Goal: Information Seeking & Learning: Learn about a topic

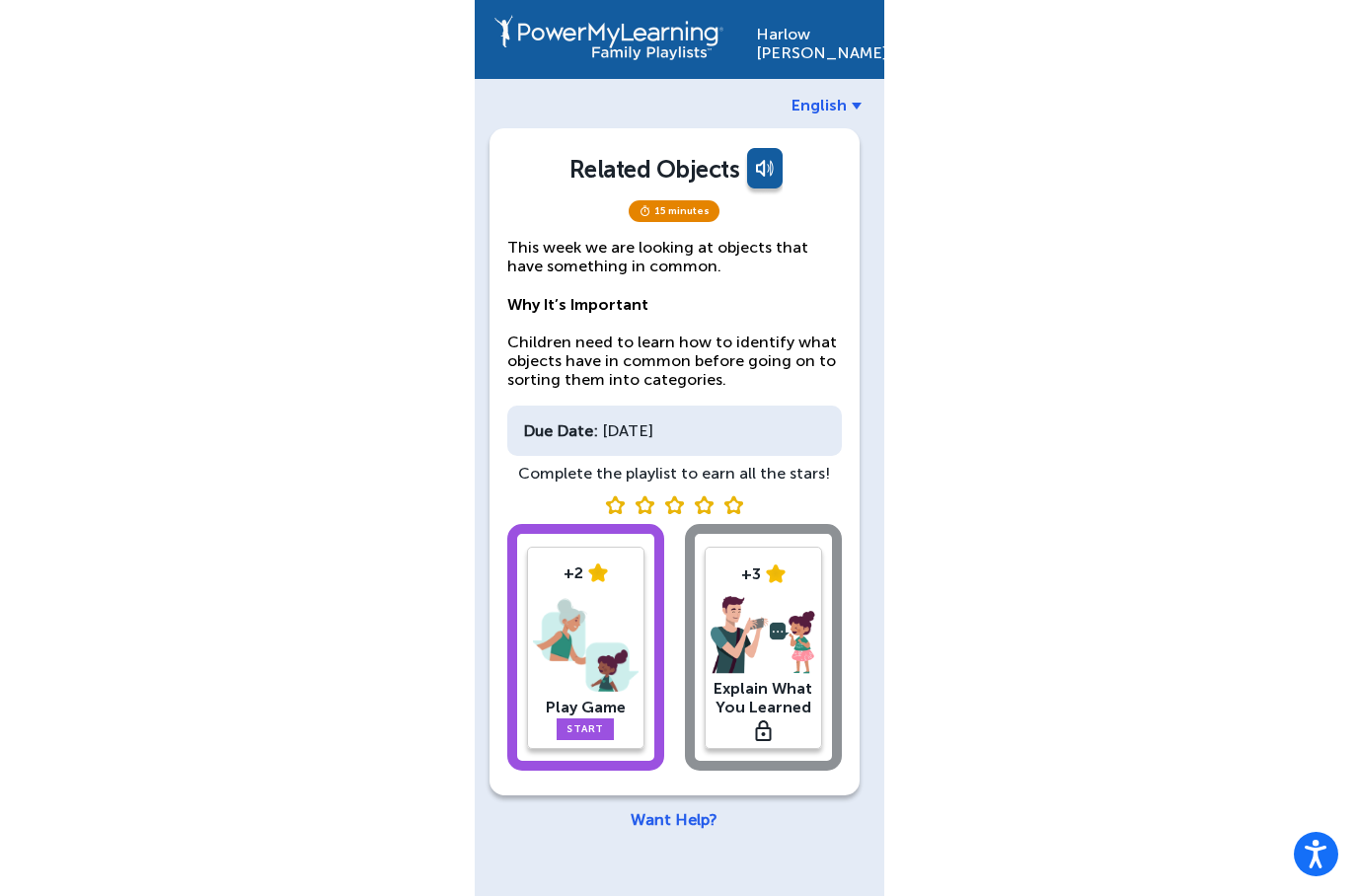
click at [598, 634] on img at bounding box center [585, 645] width 106 height 103
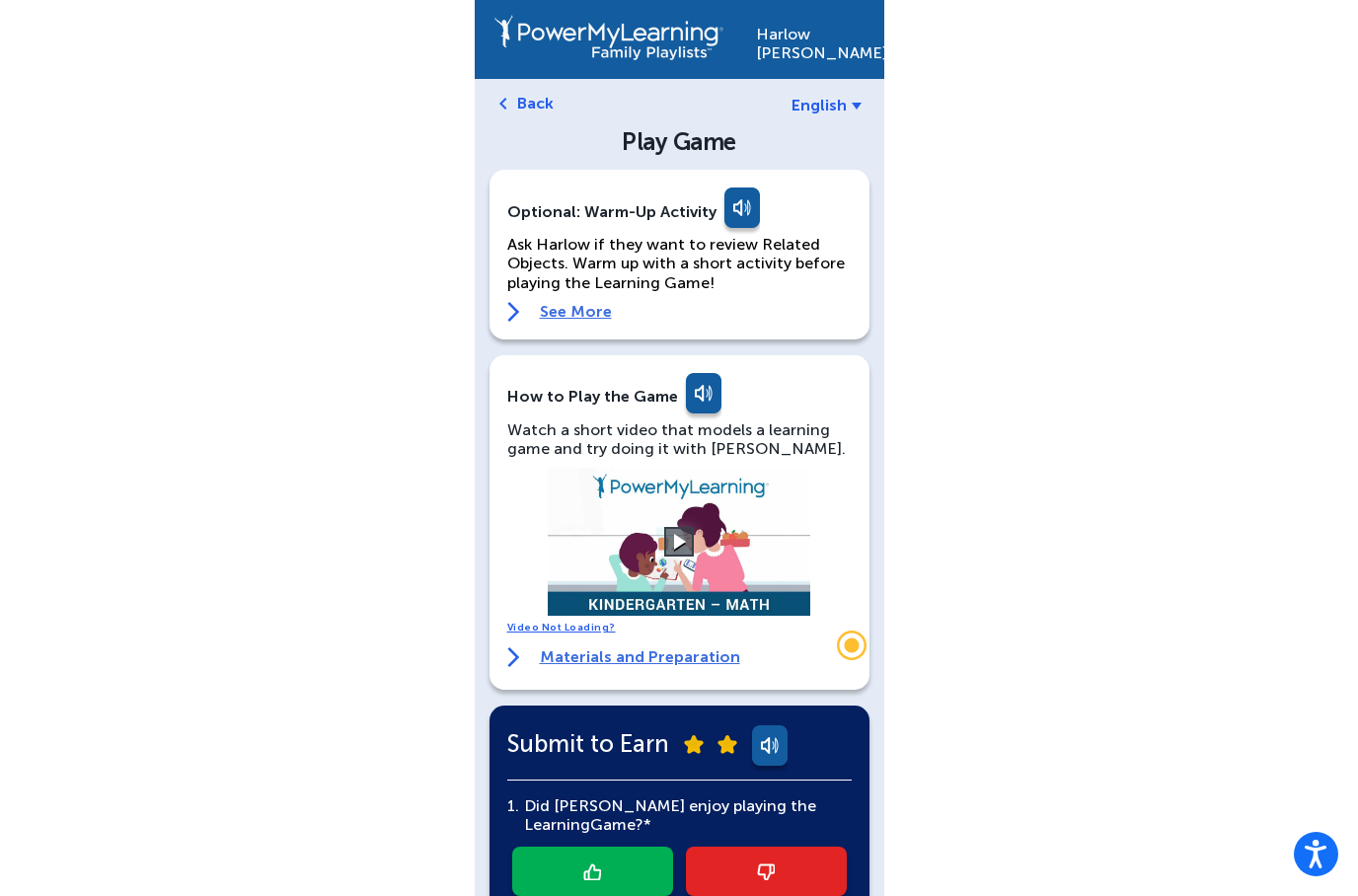
click at [727, 225] on link at bounding box center [740, 211] width 40 height 47
click at [713, 213] on div "Optional: Warm-Up Activity" at bounding box center [679, 211] width 345 height 47
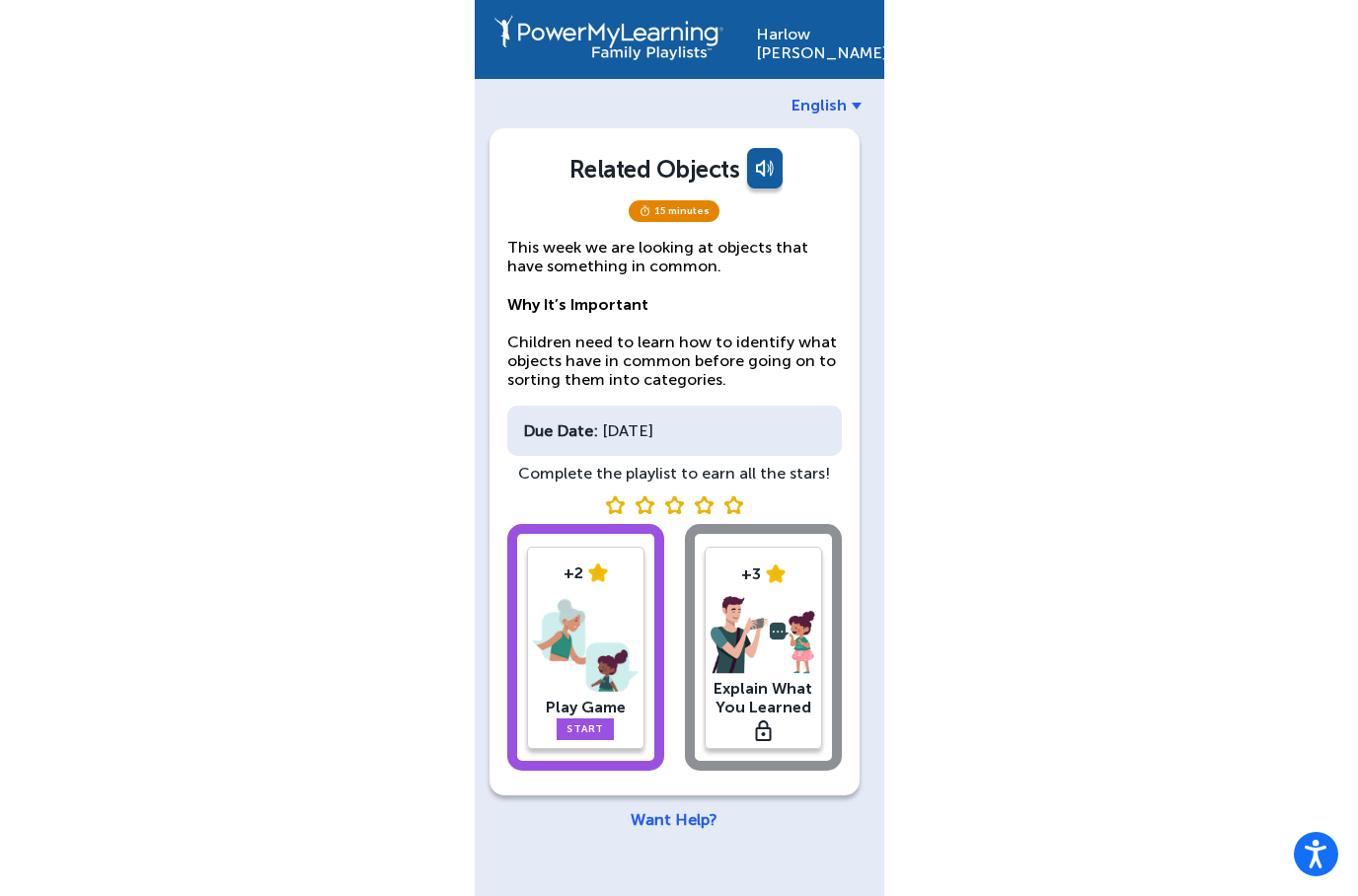
scroll to position [79, 0]
click at [562, 594] on img at bounding box center [585, 645] width 106 height 103
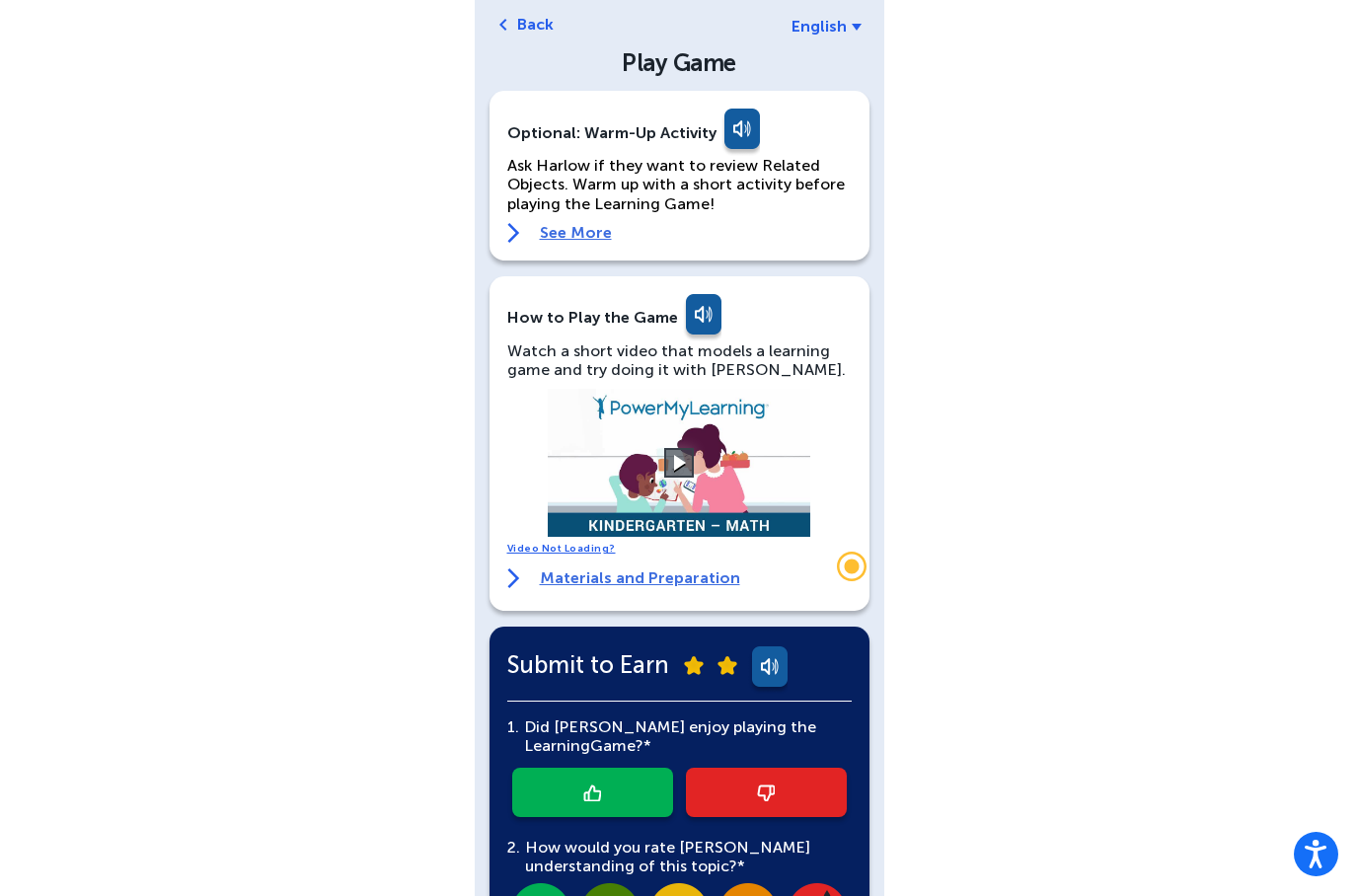
click at [682, 324] on link at bounding box center [702, 318] width 40 height 47
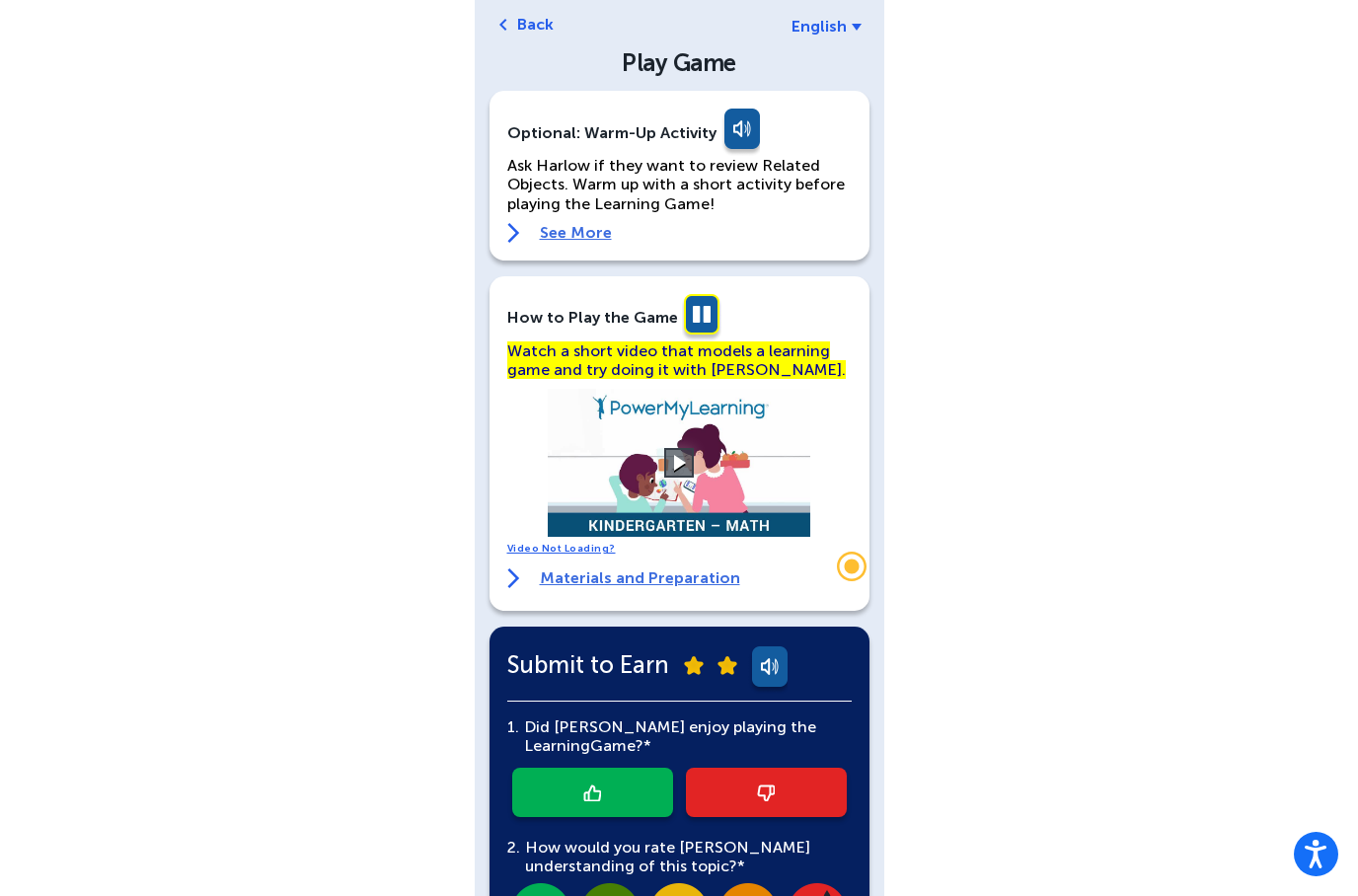
click at [710, 322] on link at bounding box center [702, 318] width 40 height 47
click at [625, 577] on link "Materials and Preparation" at bounding box center [624, 578] width 233 height 20
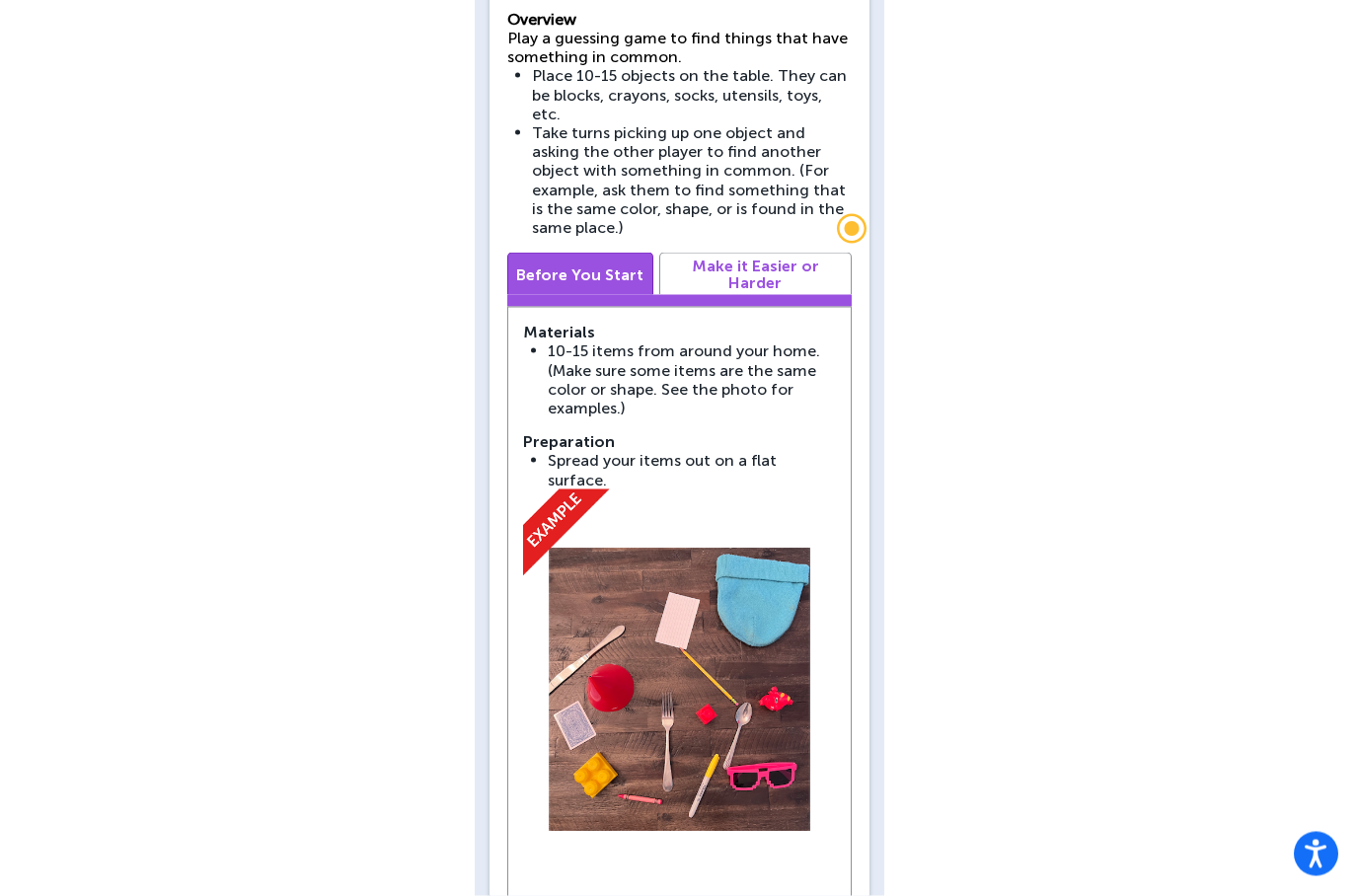
scroll to position [673, 0]
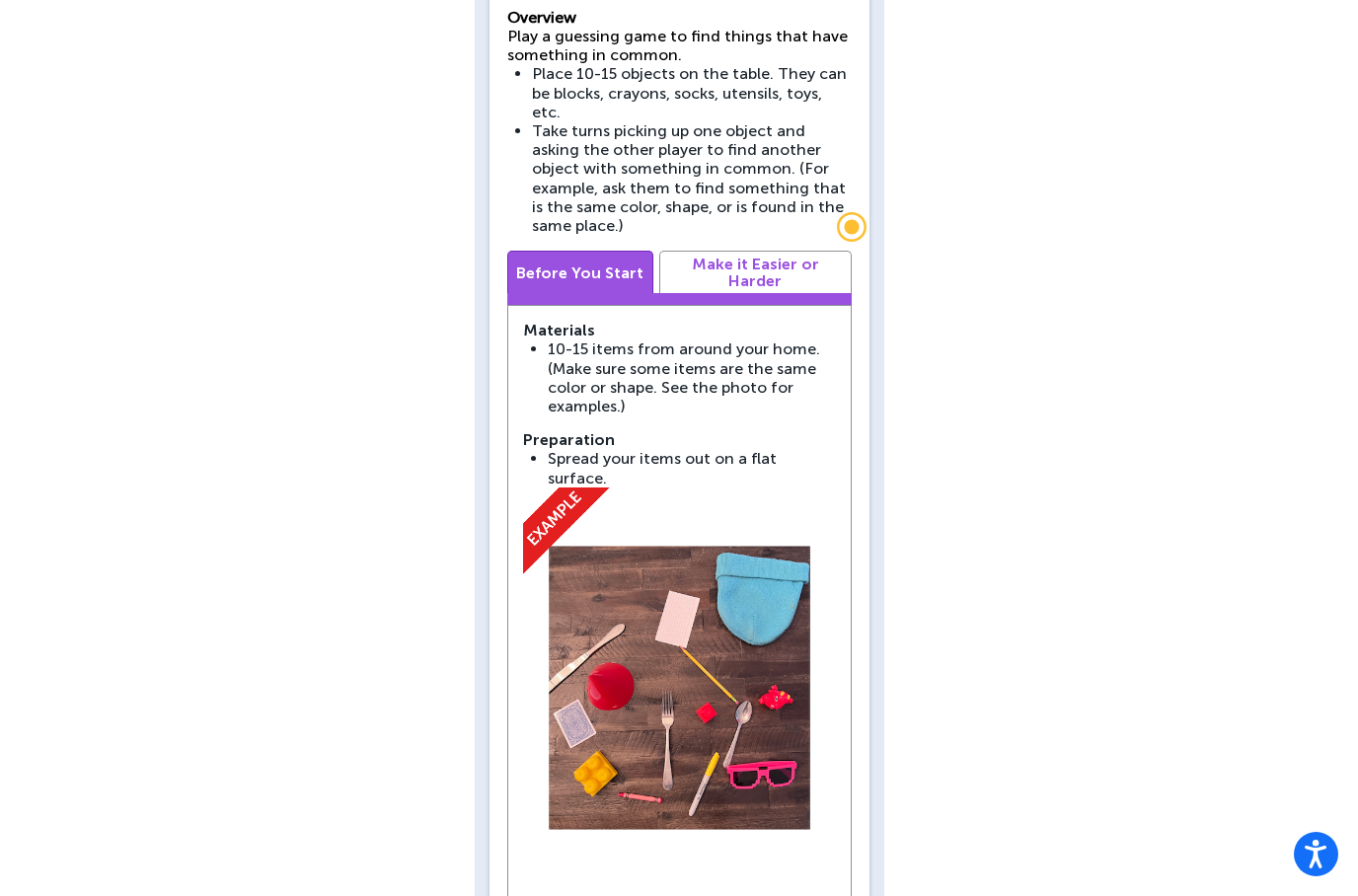
click at [754, 251] on link "Make it Easier or Harder" at bounding box center [755, 272] width 193 height 42
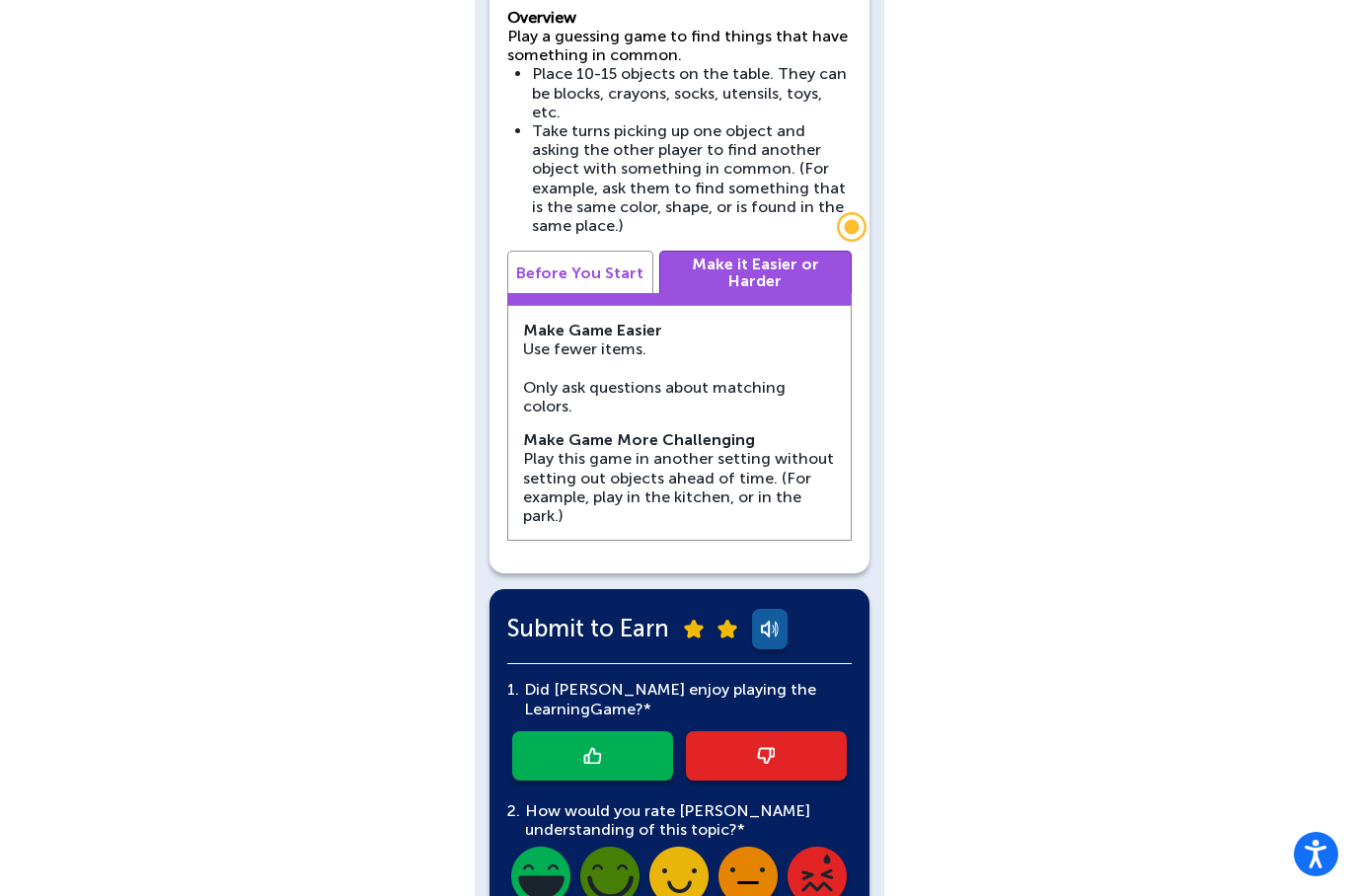
click at [556, 251] on link "Before You Start" at bounding box center [580, 272] width 146 height 42
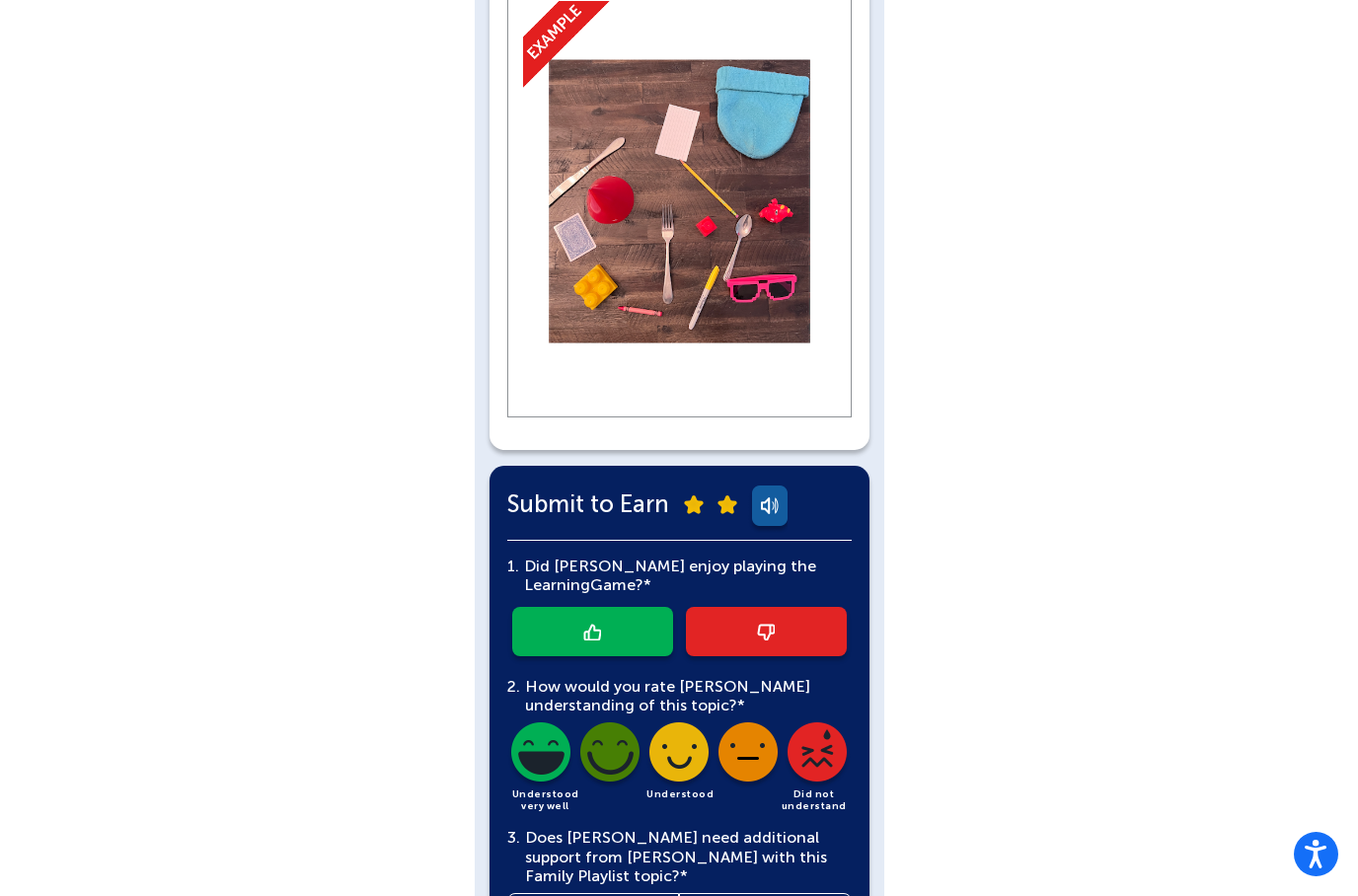
scroll to position [1220, 0]
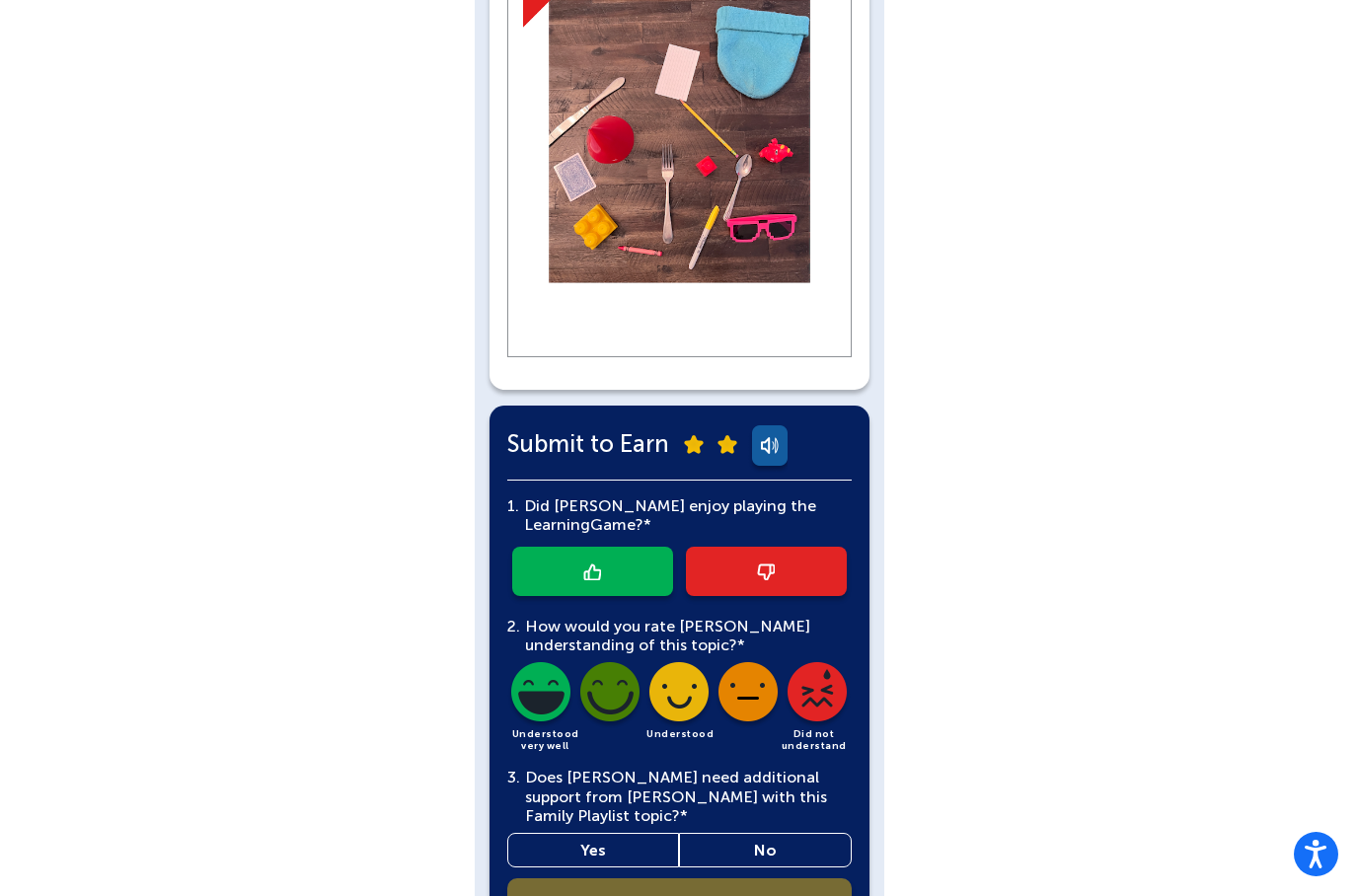
click at [541, 546] on link at bounding box center [592, 571] width 161 height 49
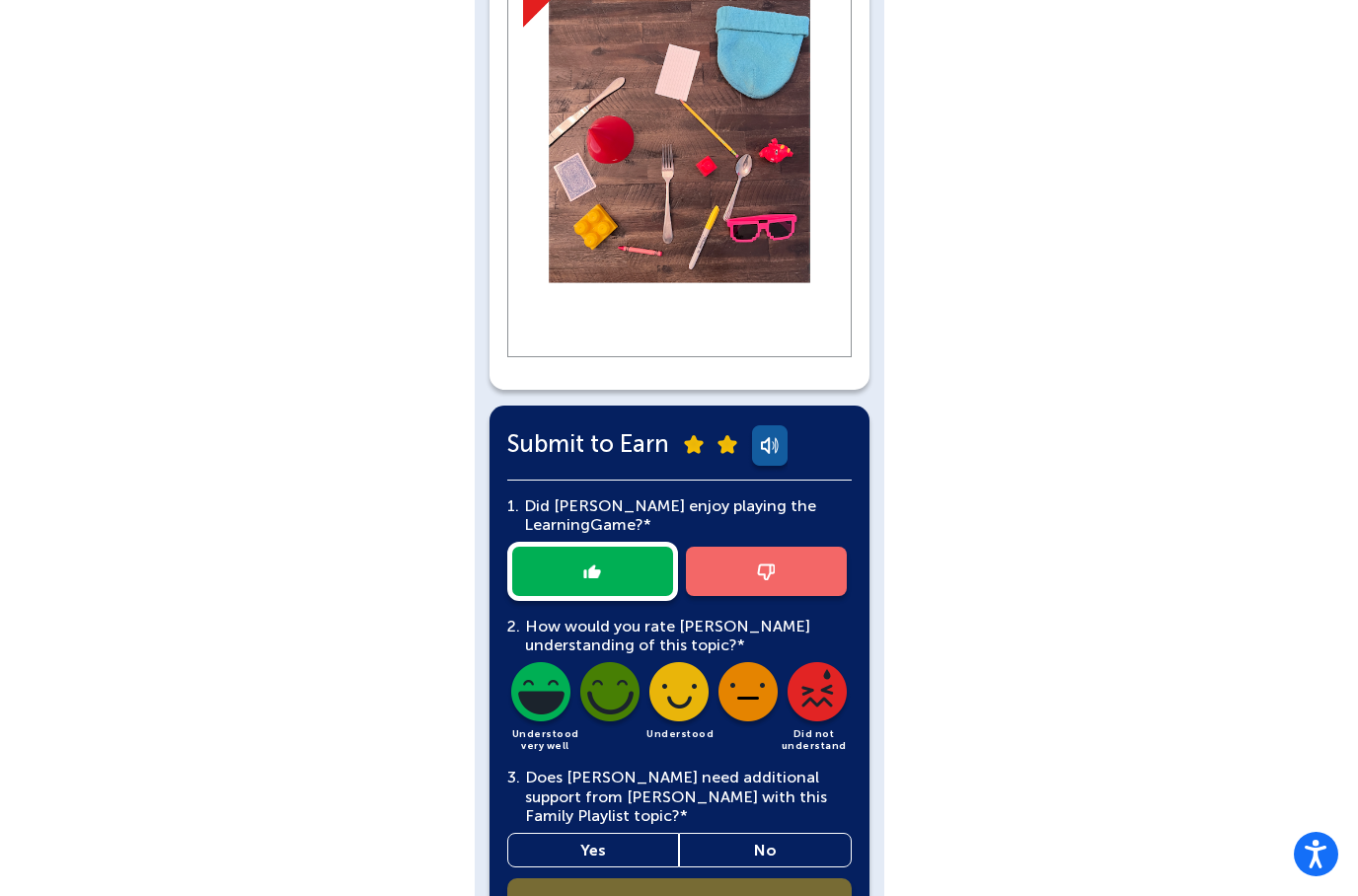
click at [652, 662] on img at bounding box center [679, 695] width 67 height 67
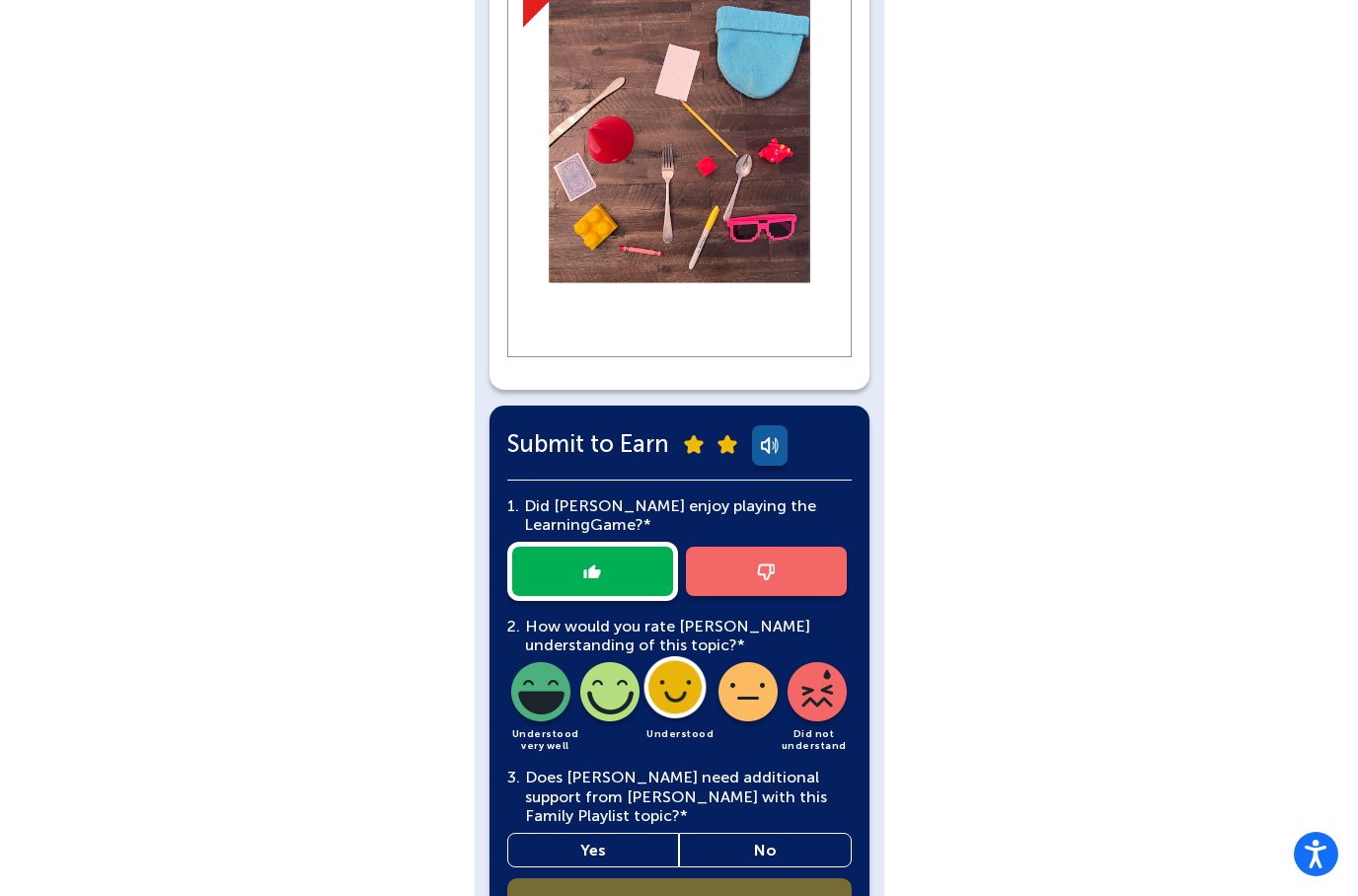
click at [646, 833] on link "Yes" at bounding box center [593, 850] width 173 height 35
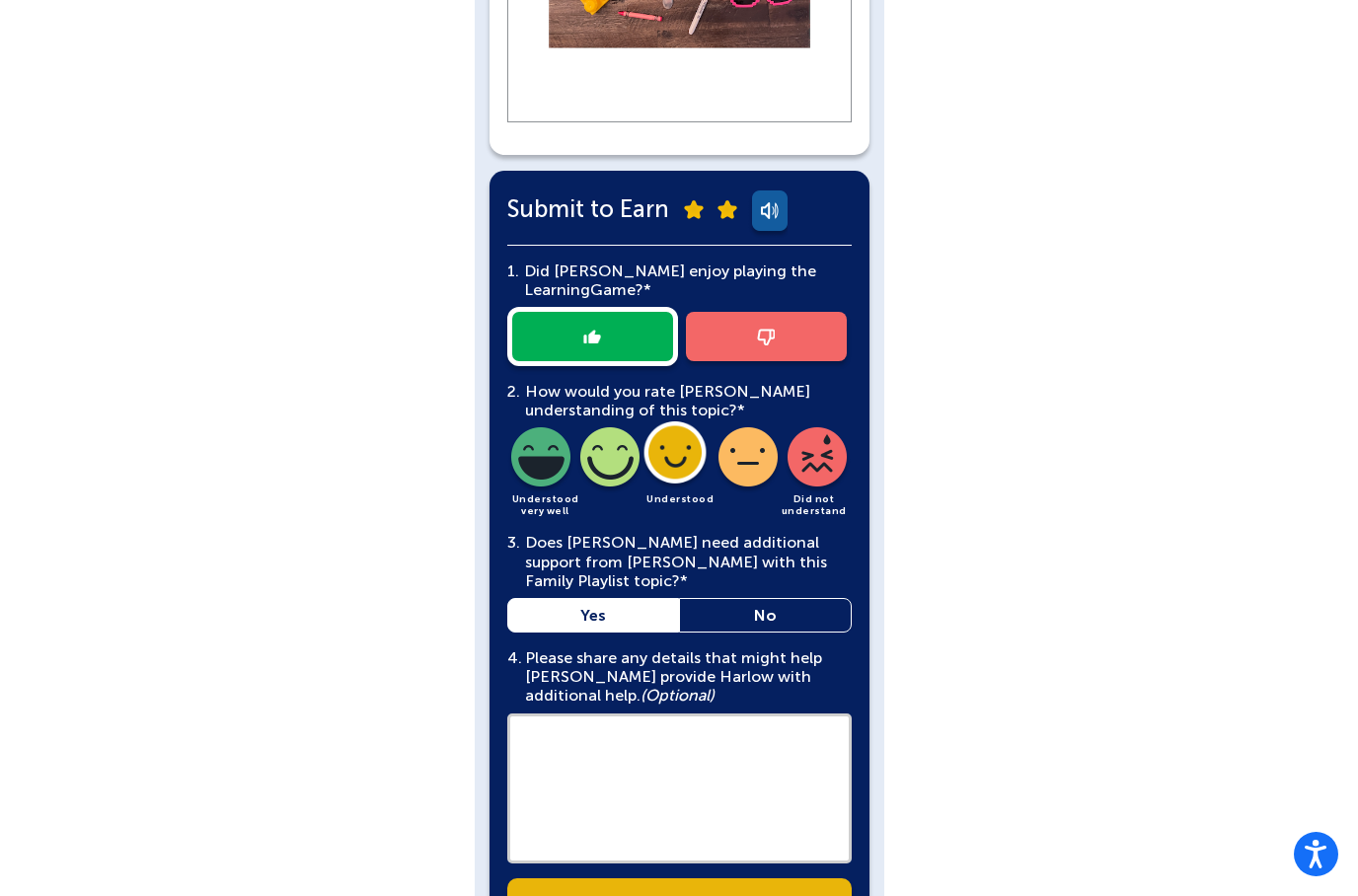
scroll to position [1453, 0]
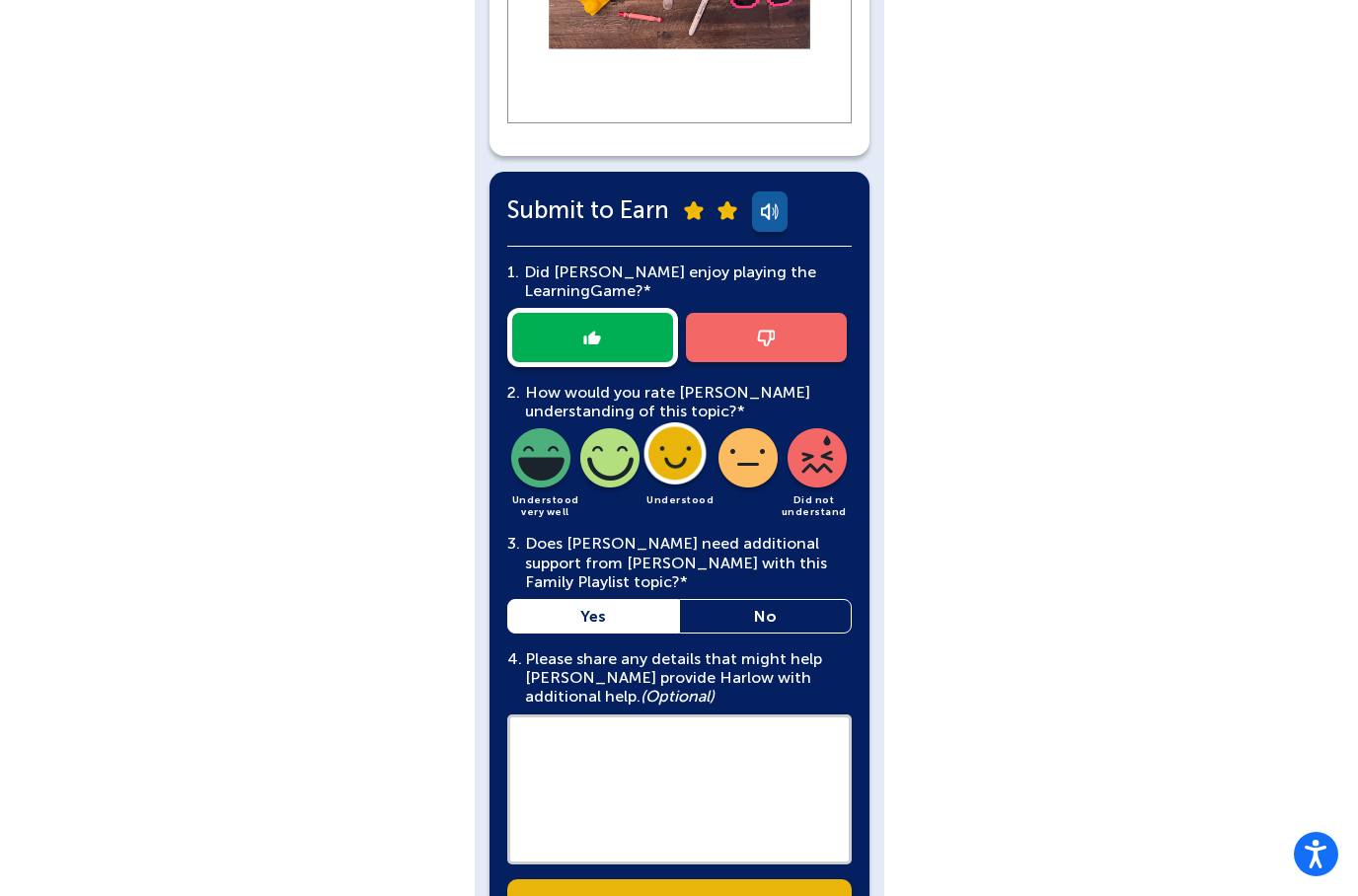
click at [750, 714] on textarea at bounding box center [679, 789] width 345 height 150
type textarea "*"
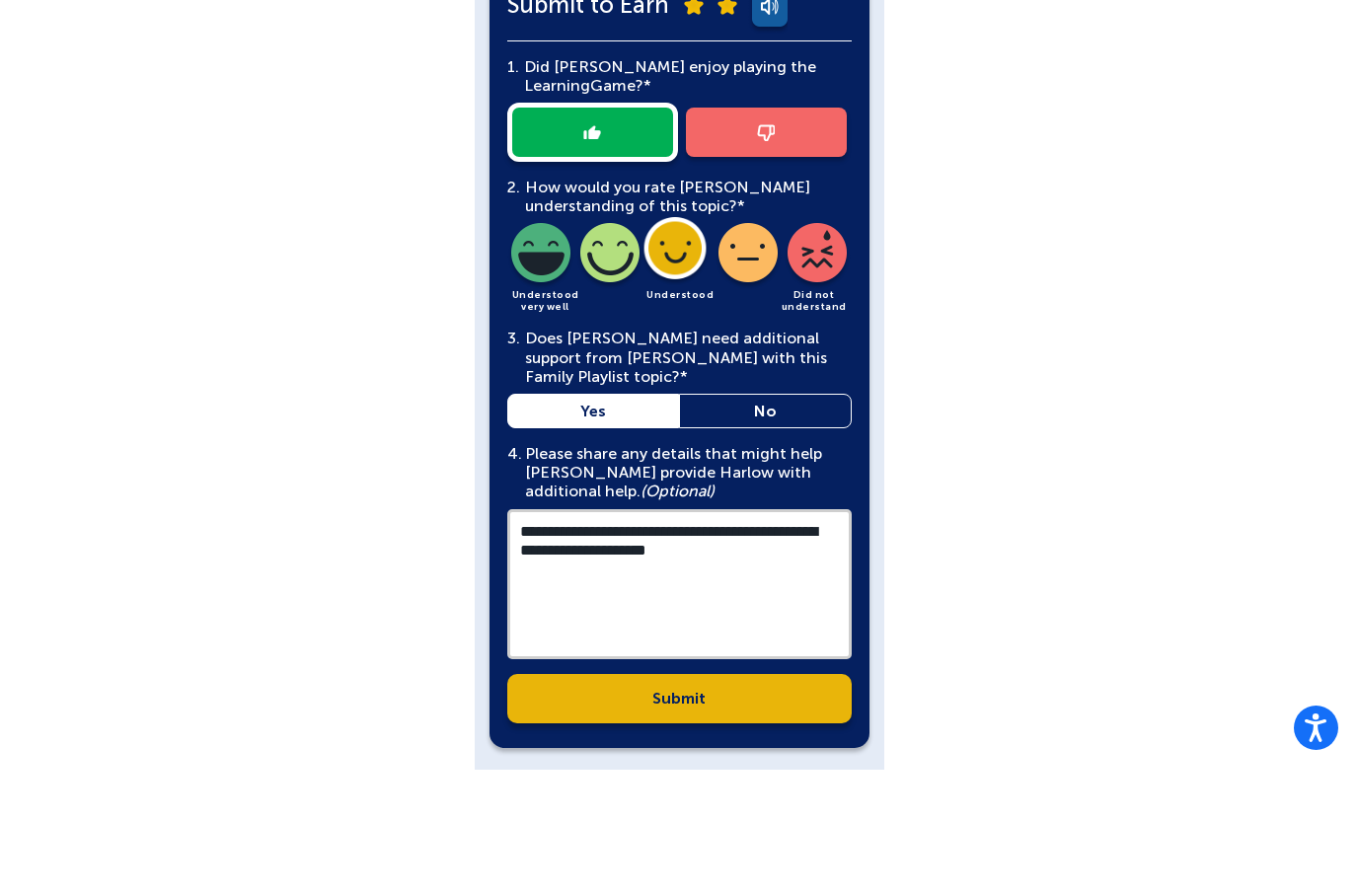
type textarea "**********"
click at [688, 800] on link "Submit" at bounding box center [679, 825] width 345 height 49
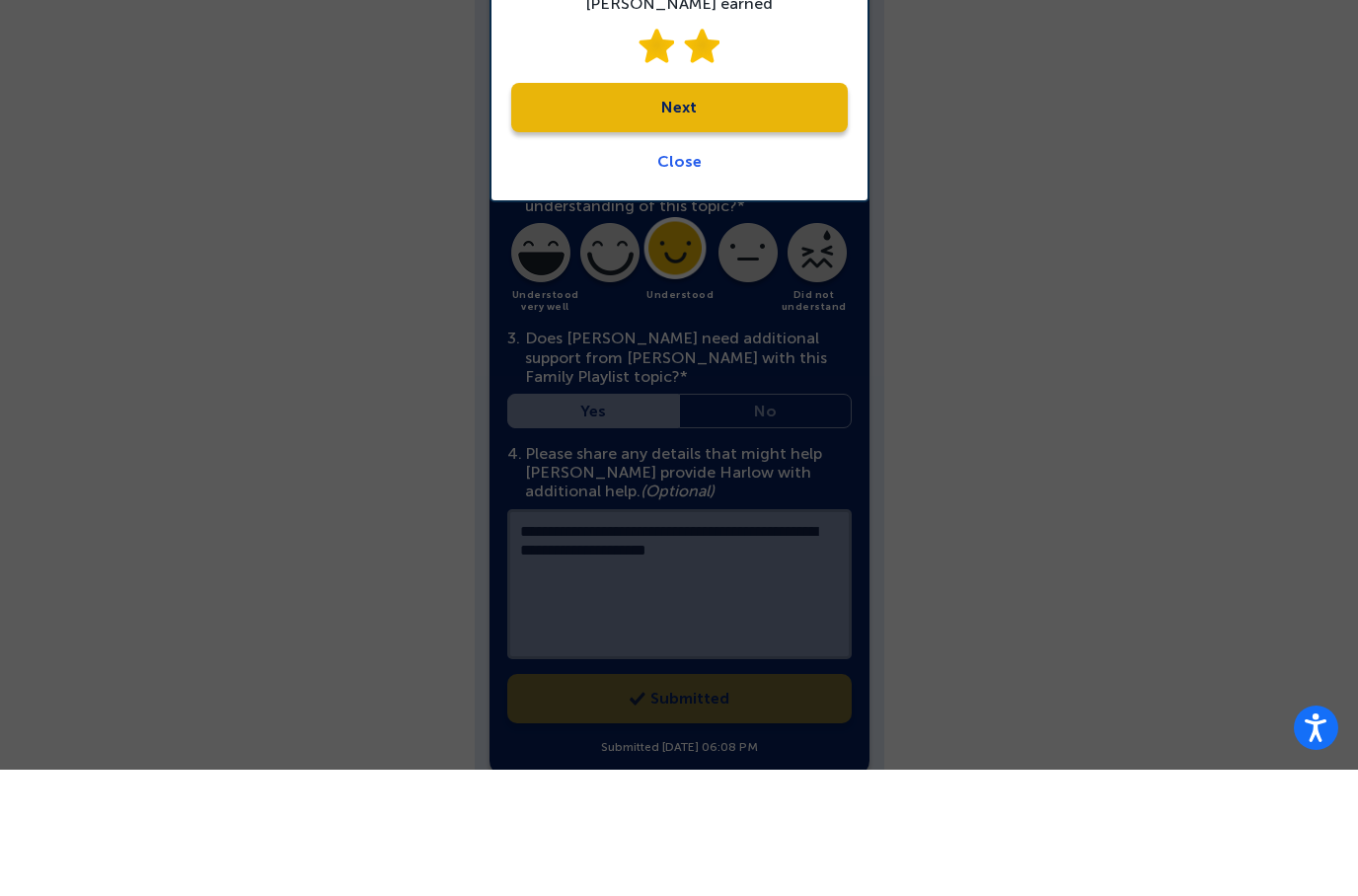
scroll to position [1560, 0]
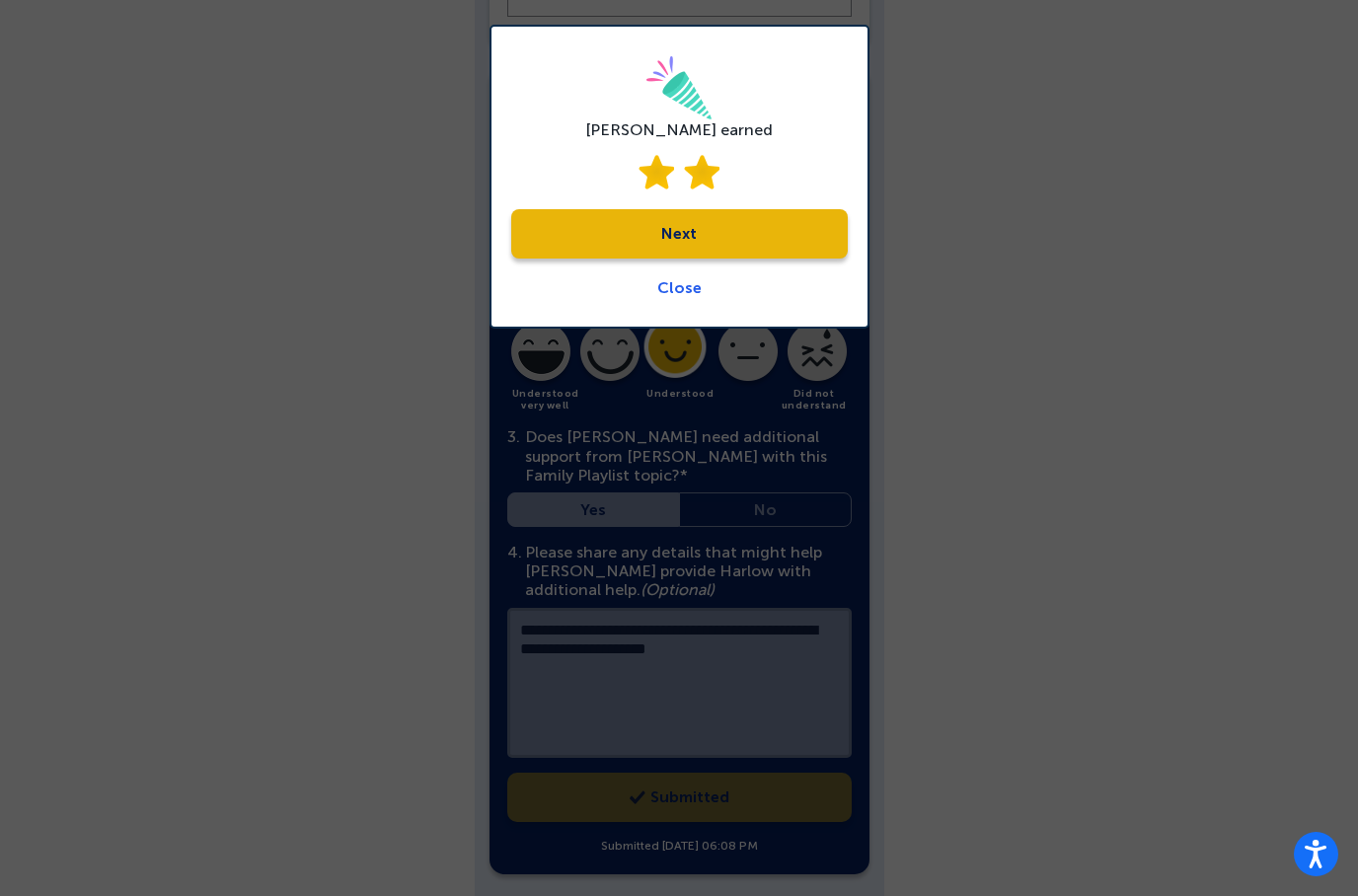
click at [746, 239] on link "Next" at bounding box center [679, 234] width 337 height 49
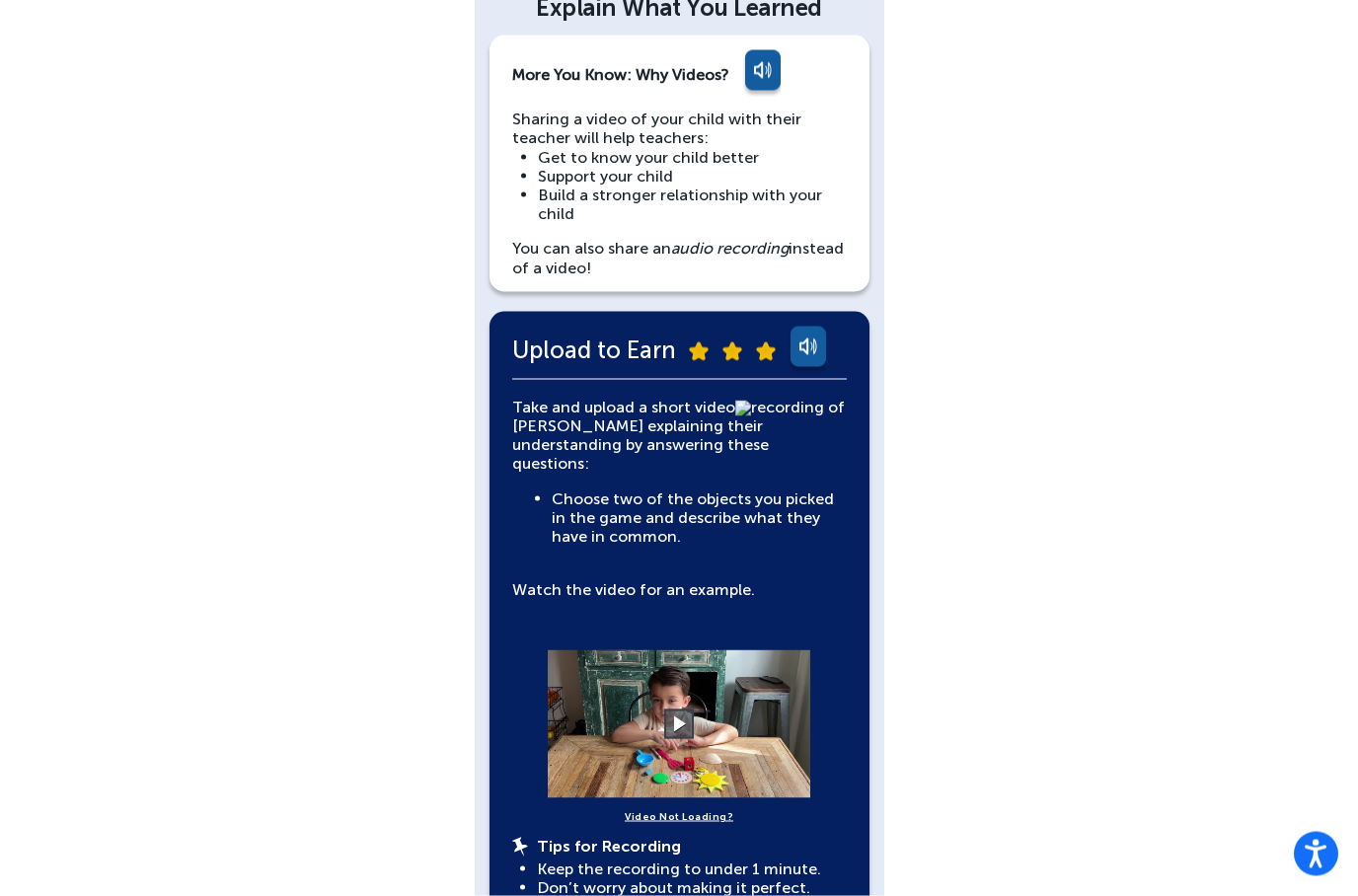
scroll to position [135, 0]
click at [657, 694] on video at bounding box center [679, 723] width 297 height 148
click at [656, 693] on video at bounding box center [679, 723] width 297 height 148
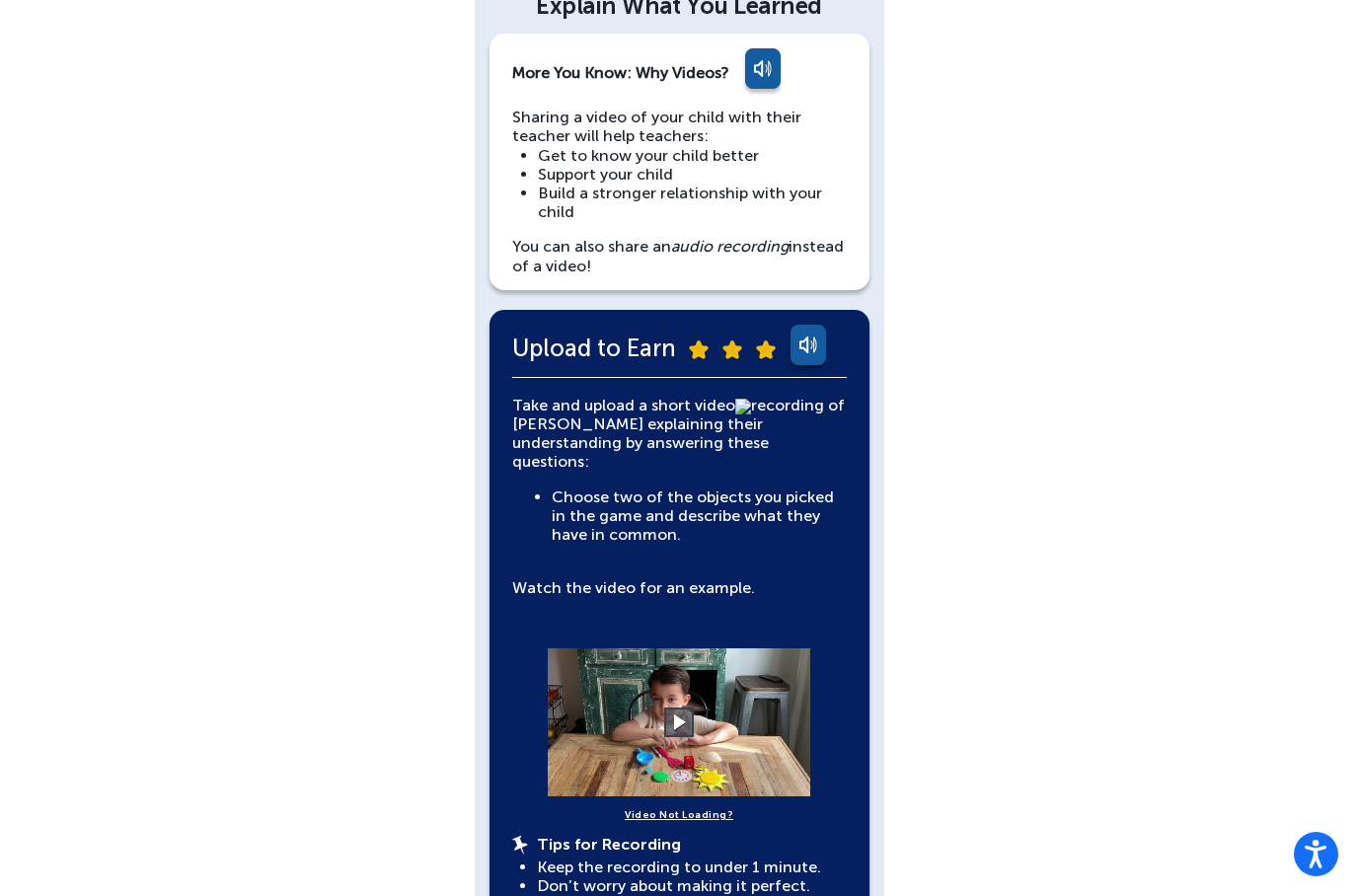
click at [673, 715] on button at bounding box center [679, 722] width 30 height 30
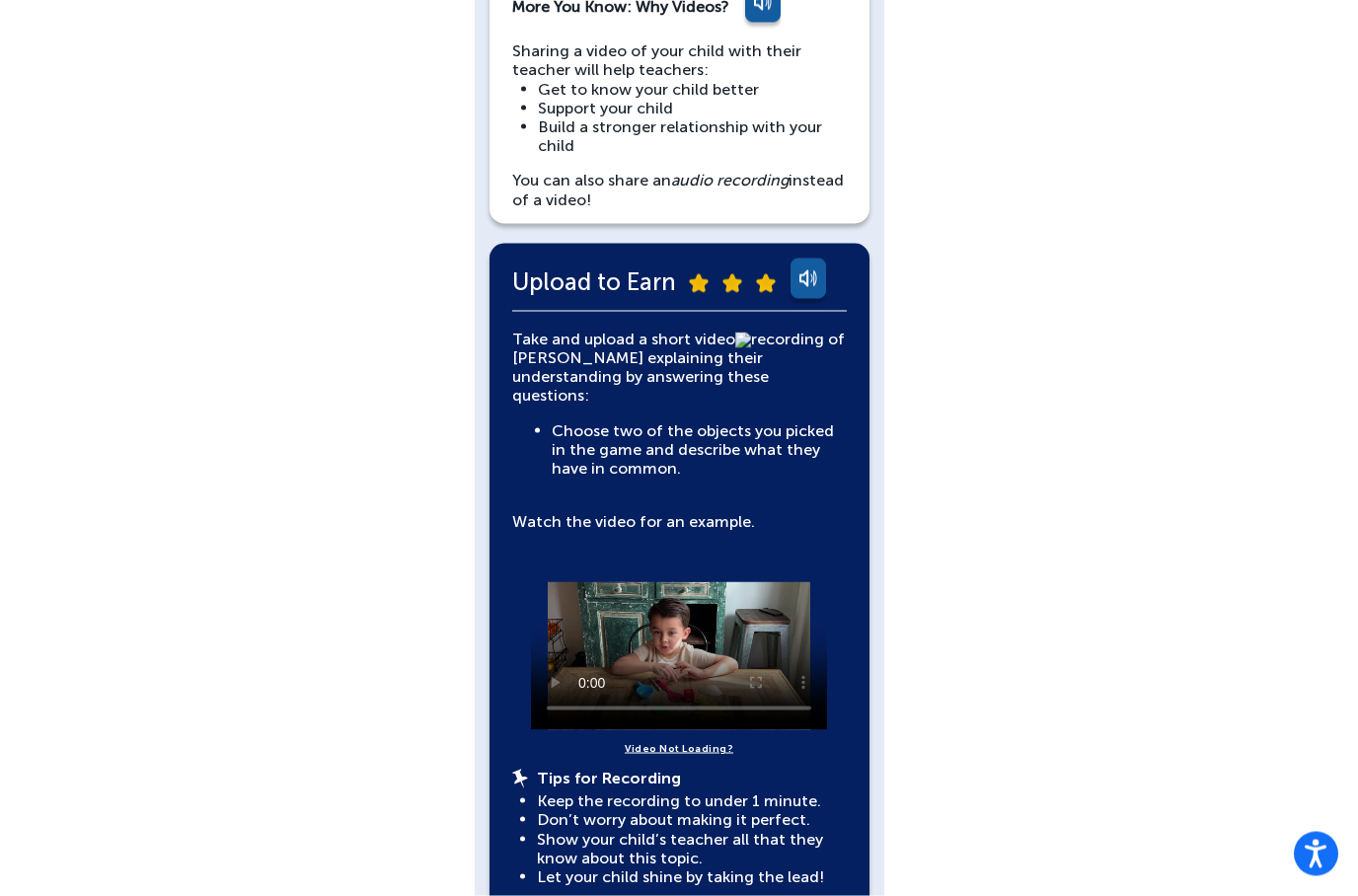
scroll to position [204, 0]
click at [677, 625] on video at bounding box center [679, 655] width 297 height 148
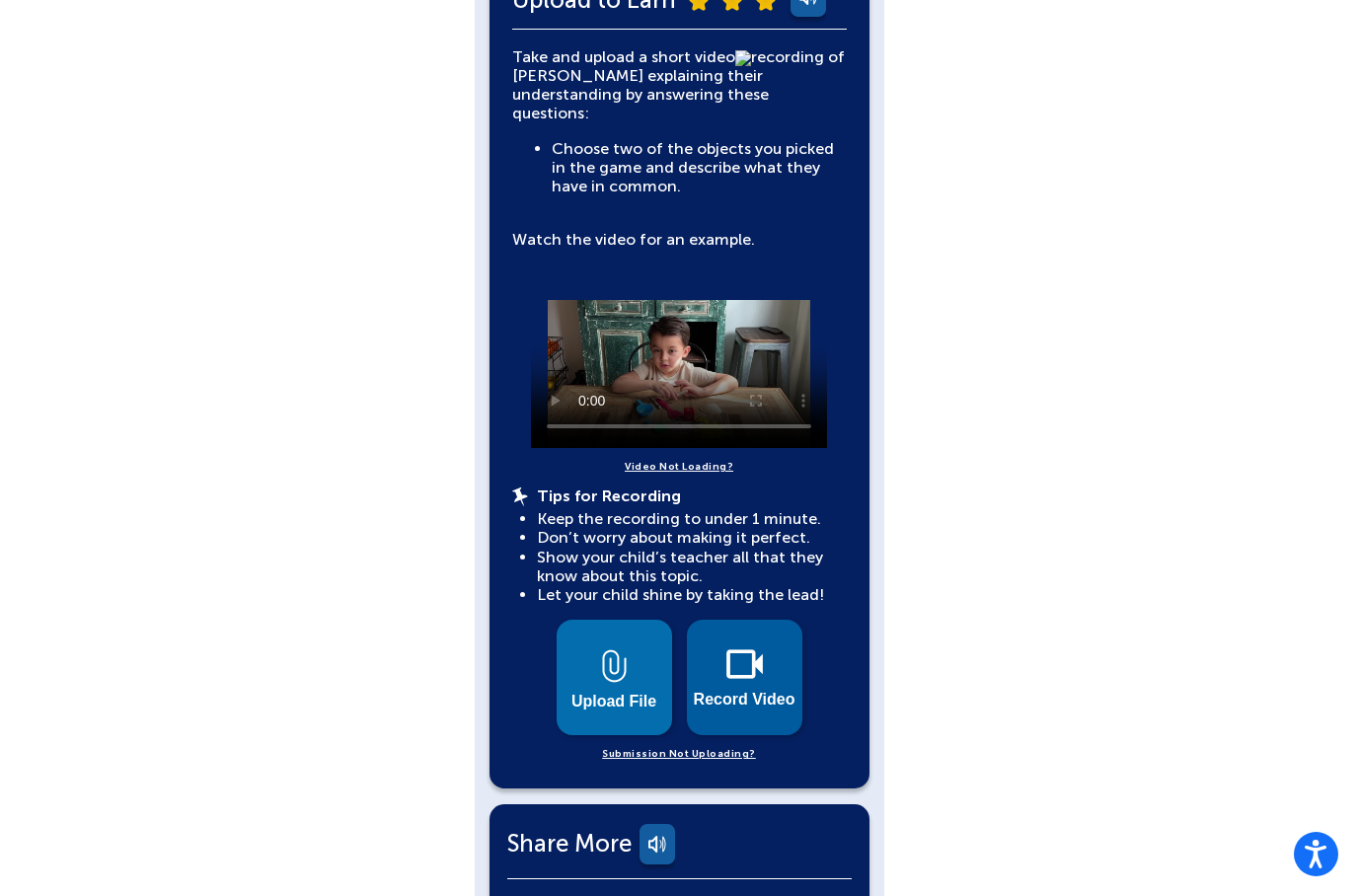
click at [741, 691] on span "Record Video" at bounding box center [744, 699] width 102 height 18
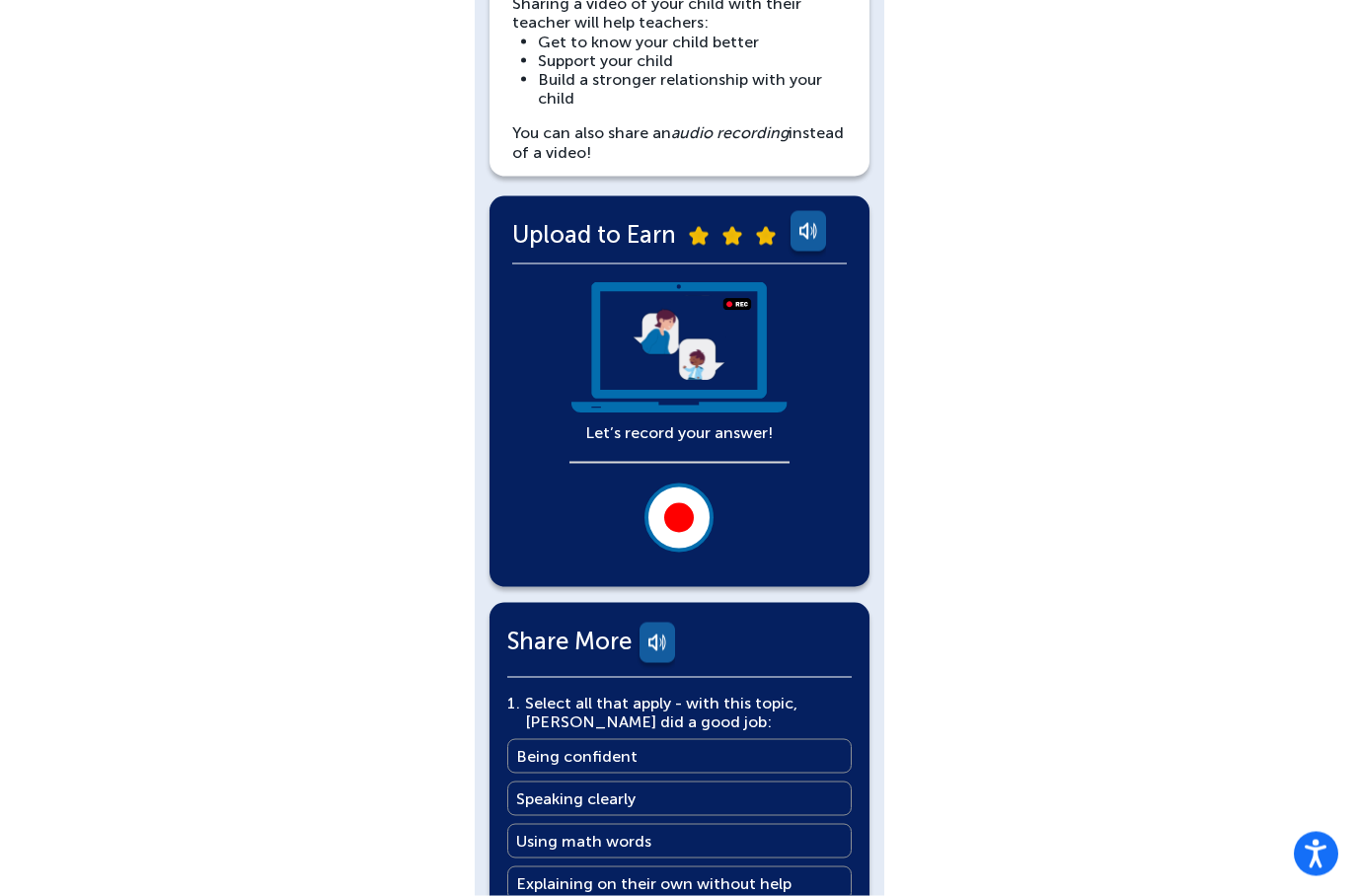
scroll to position [244, 0]
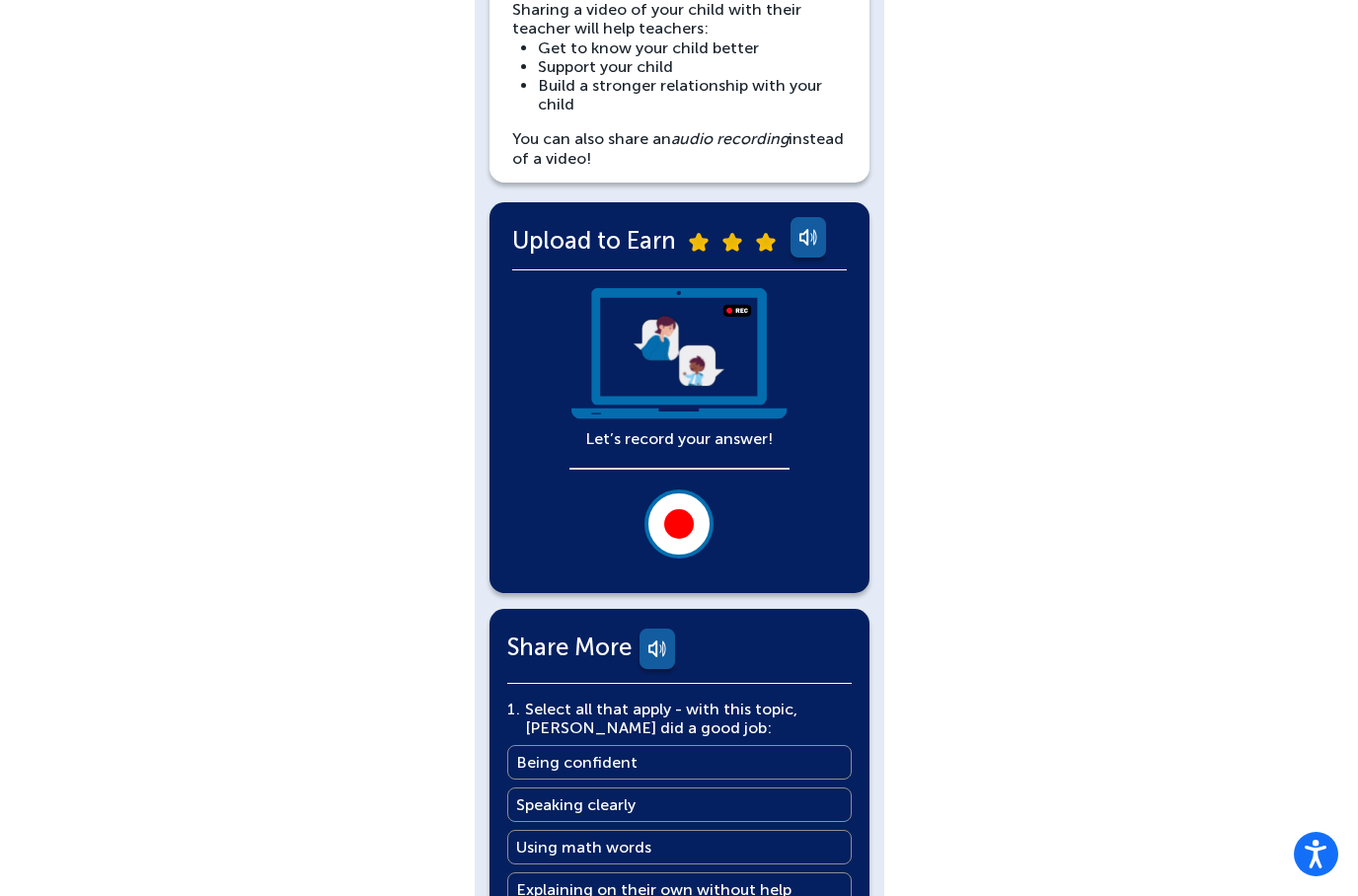
click at [685, 516] on div at bounding box center [679, 524] width 30 height 30
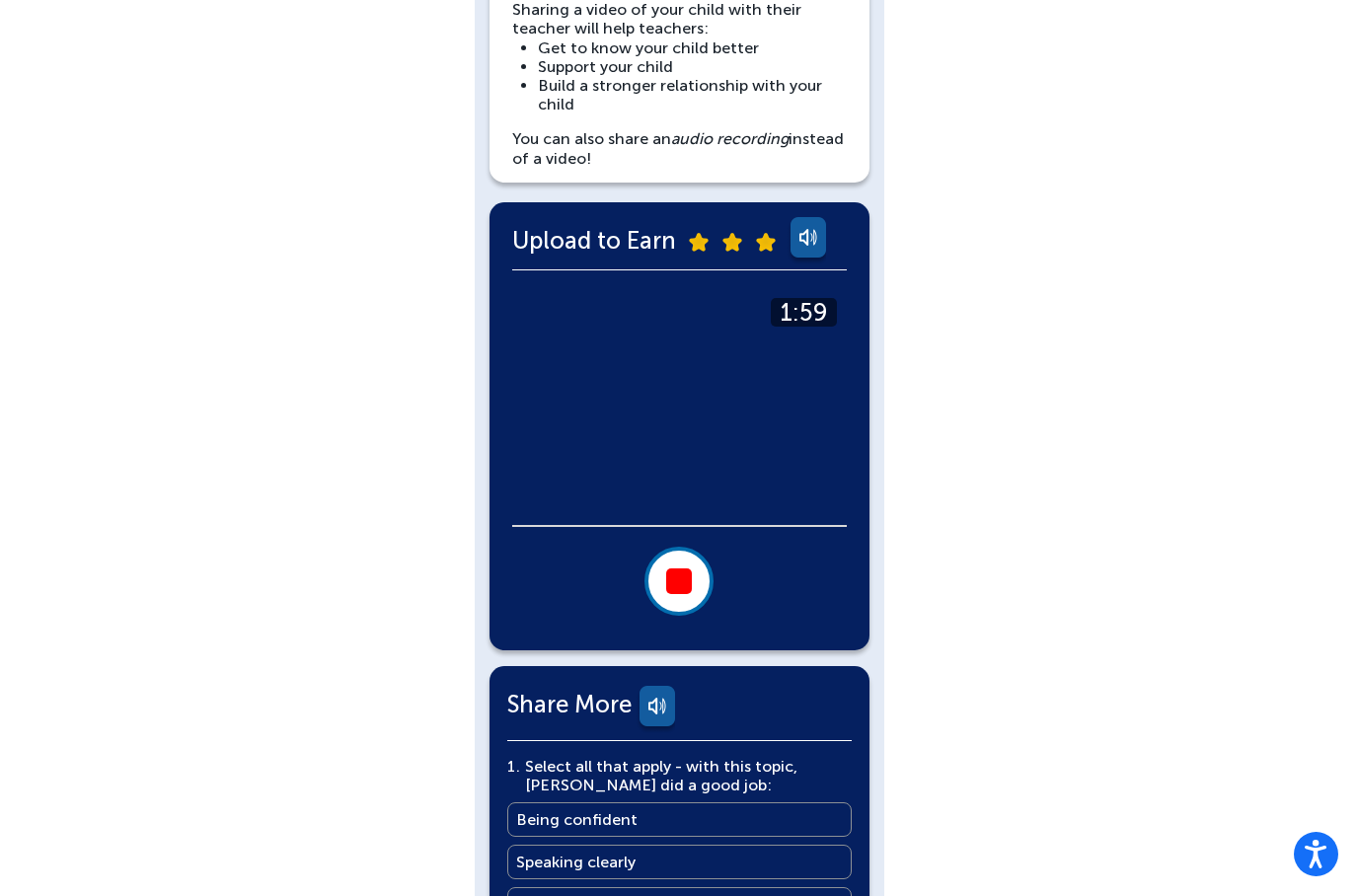
click at [676, 585] on div at bounding box center [679, 581] width 26 height 26
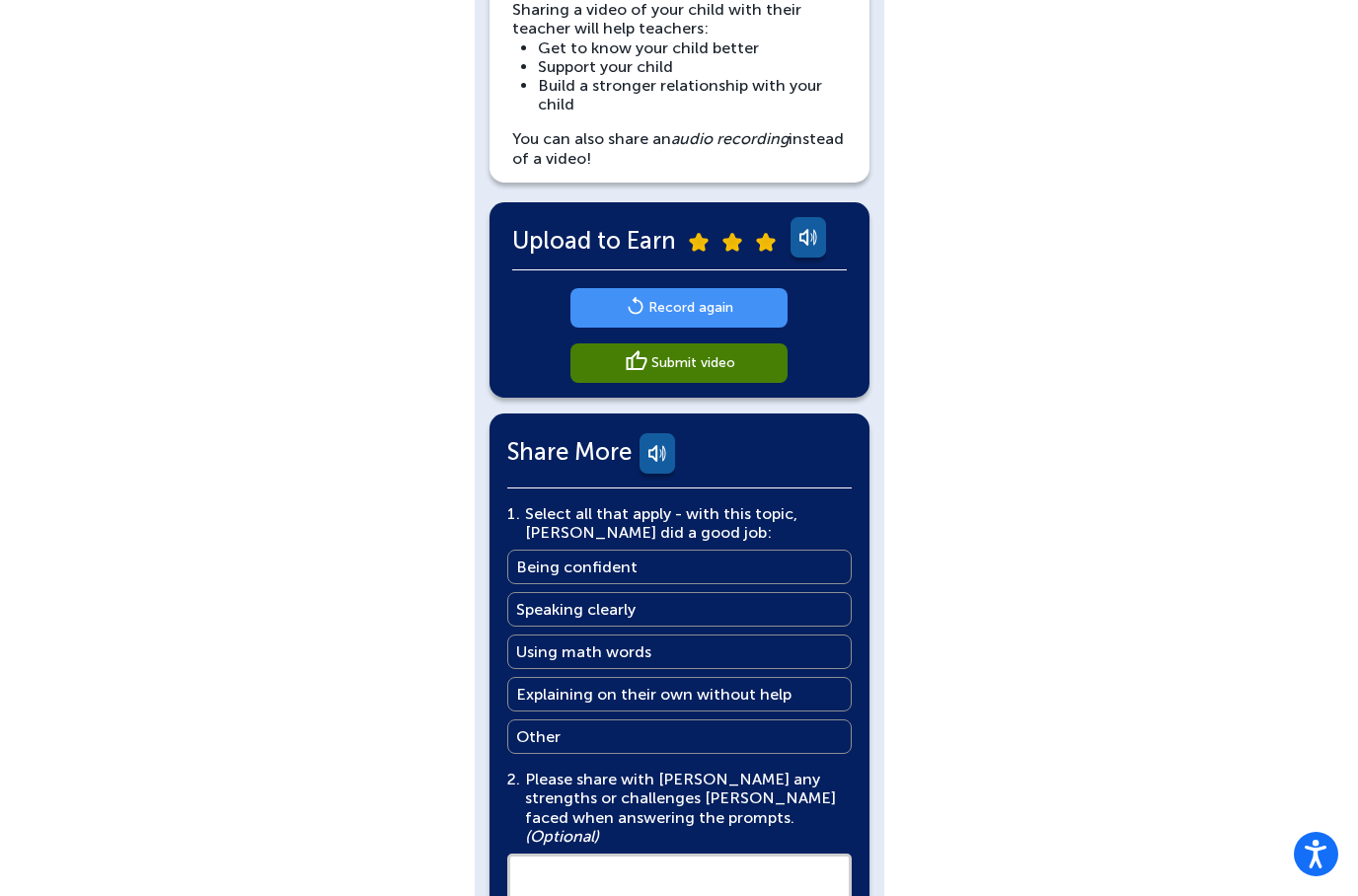
click at [663, 293] on link "Record again" at bounding box center [679, 308] width 217 height 40
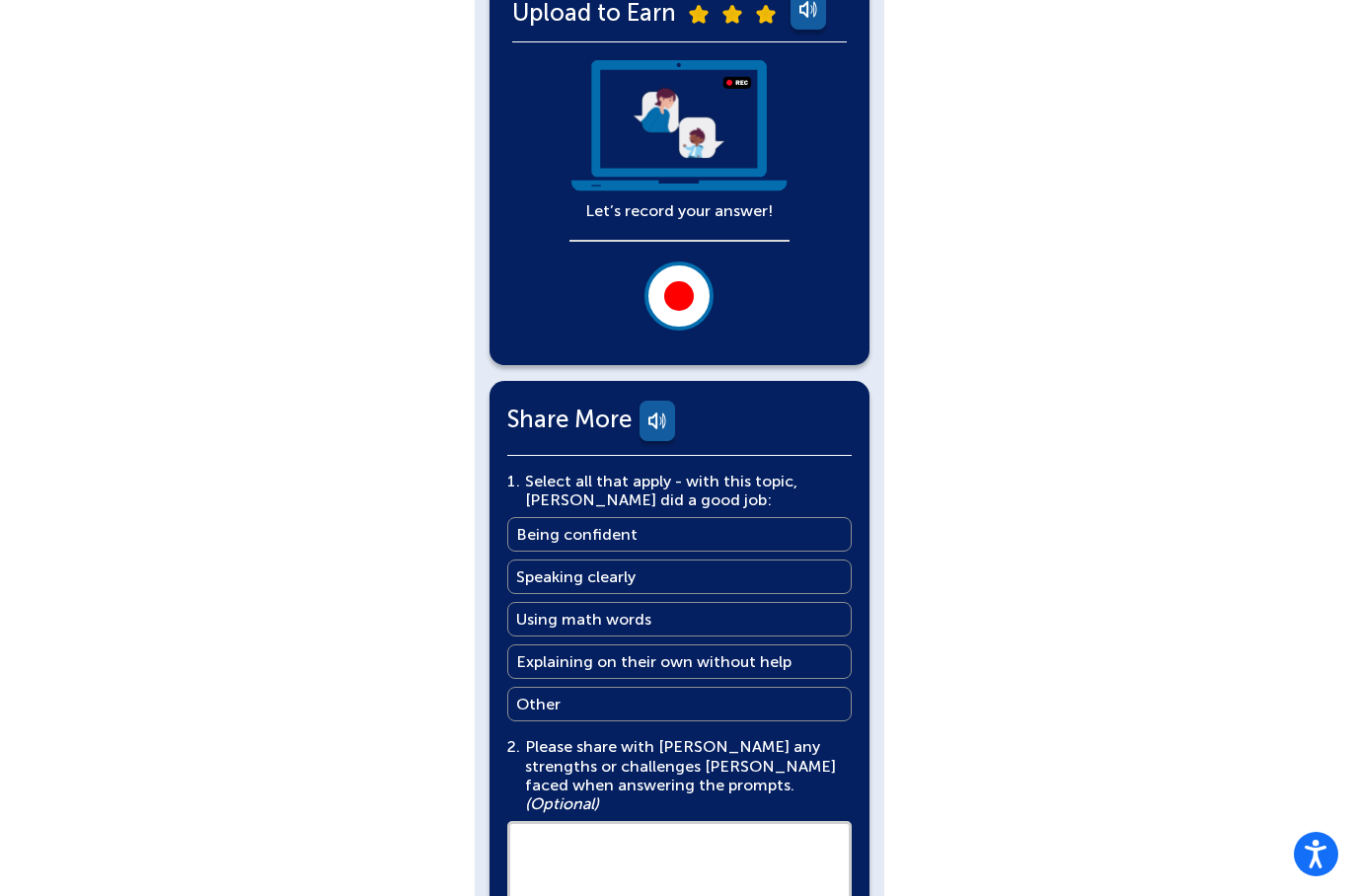
scroll to position [475, 0]
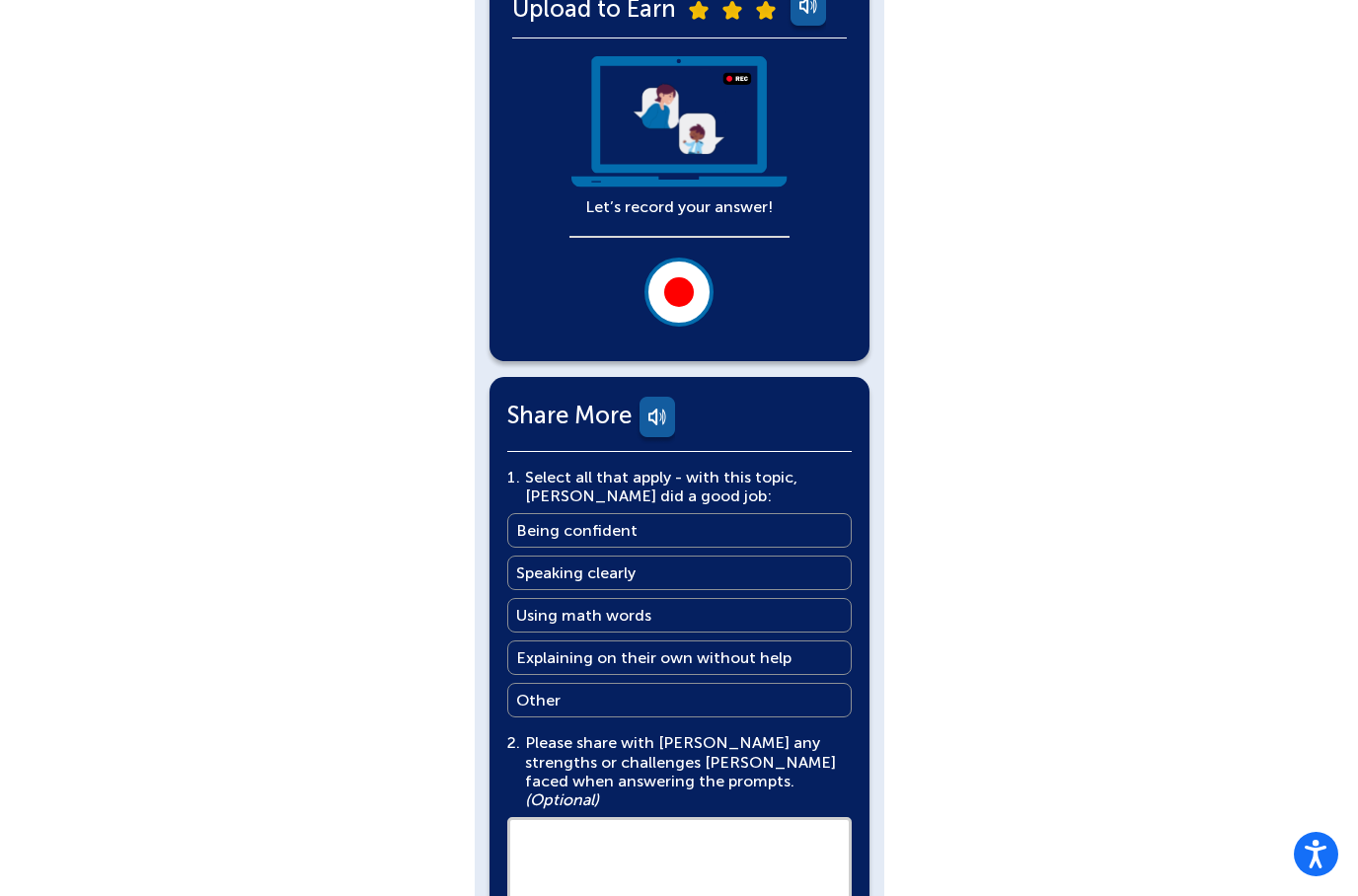
click at [640, 817] on textarea at bounding box center [679, 892] width 345 height 150
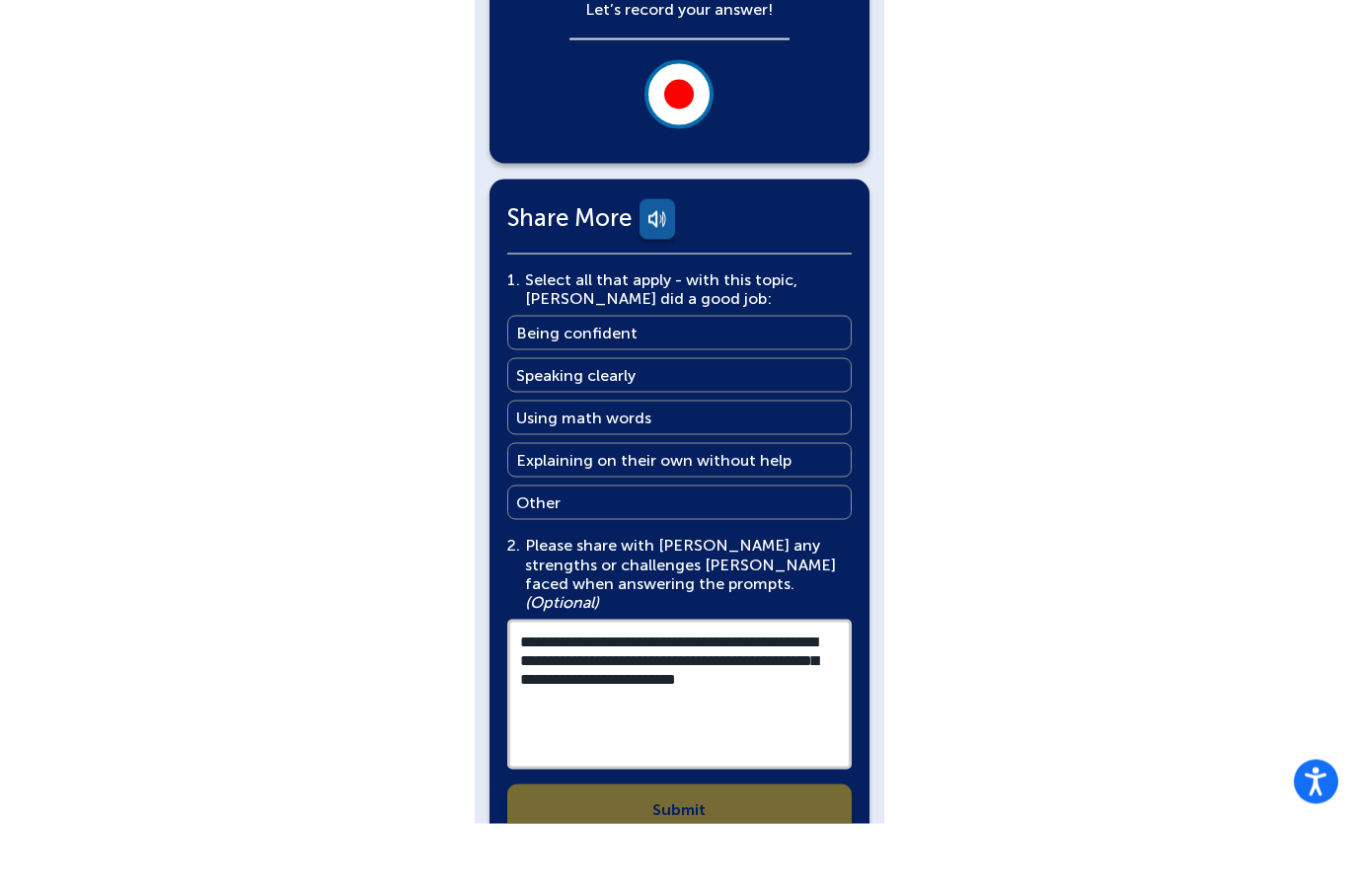
scroll to position [602, 0]
drag, startPoint x: 771, startPoint y: 654, endPoint x: 804, endPoint y: 653, distance: 33.0
click at [804, 691] on textarea "**********" at bounding box center [679, 766] width 345 height 150
click at [721, 691] on textarea "**********" at bounding box center [679, 766] width 345 height 150
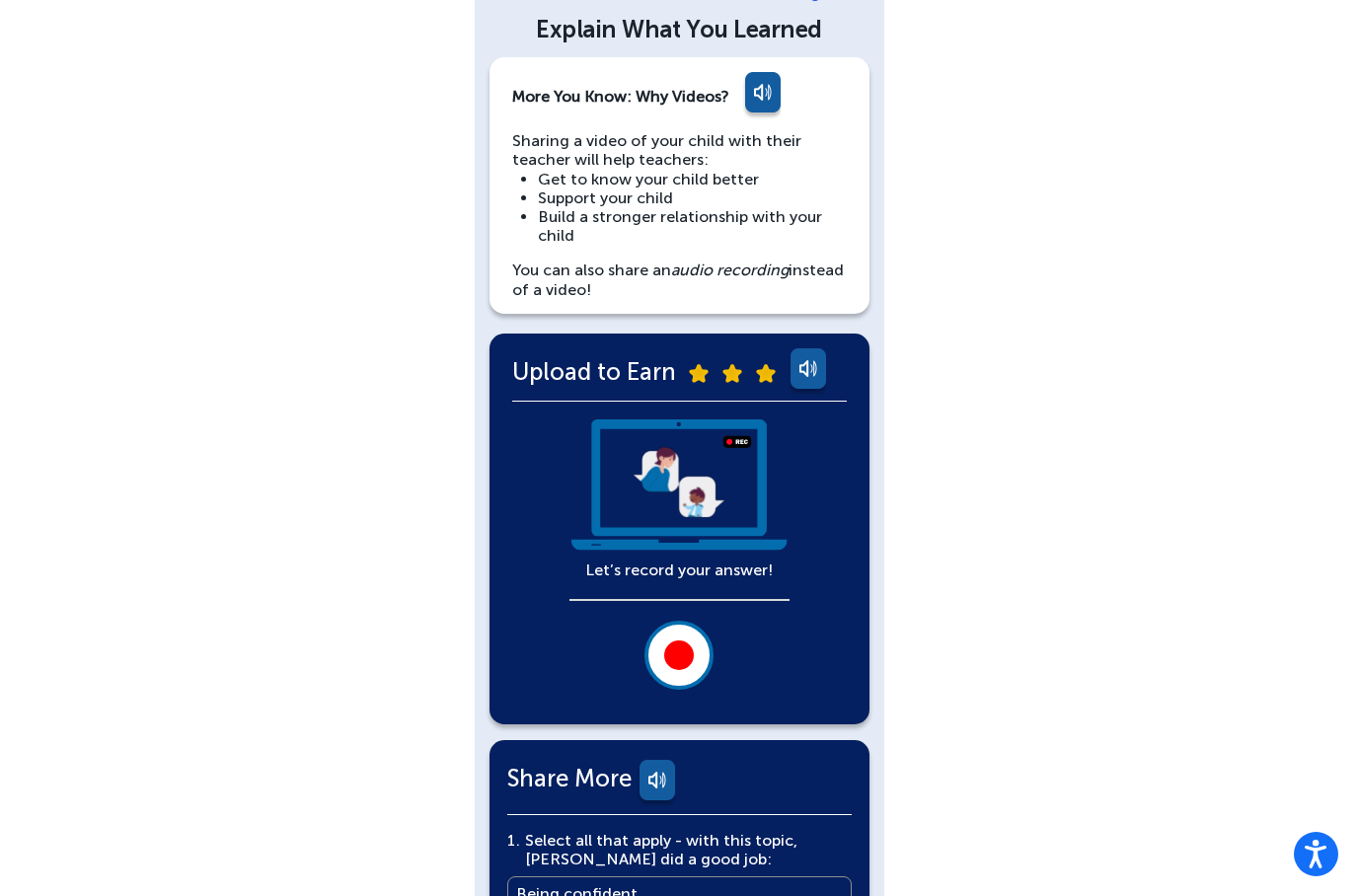
scroll to position [111, 0]
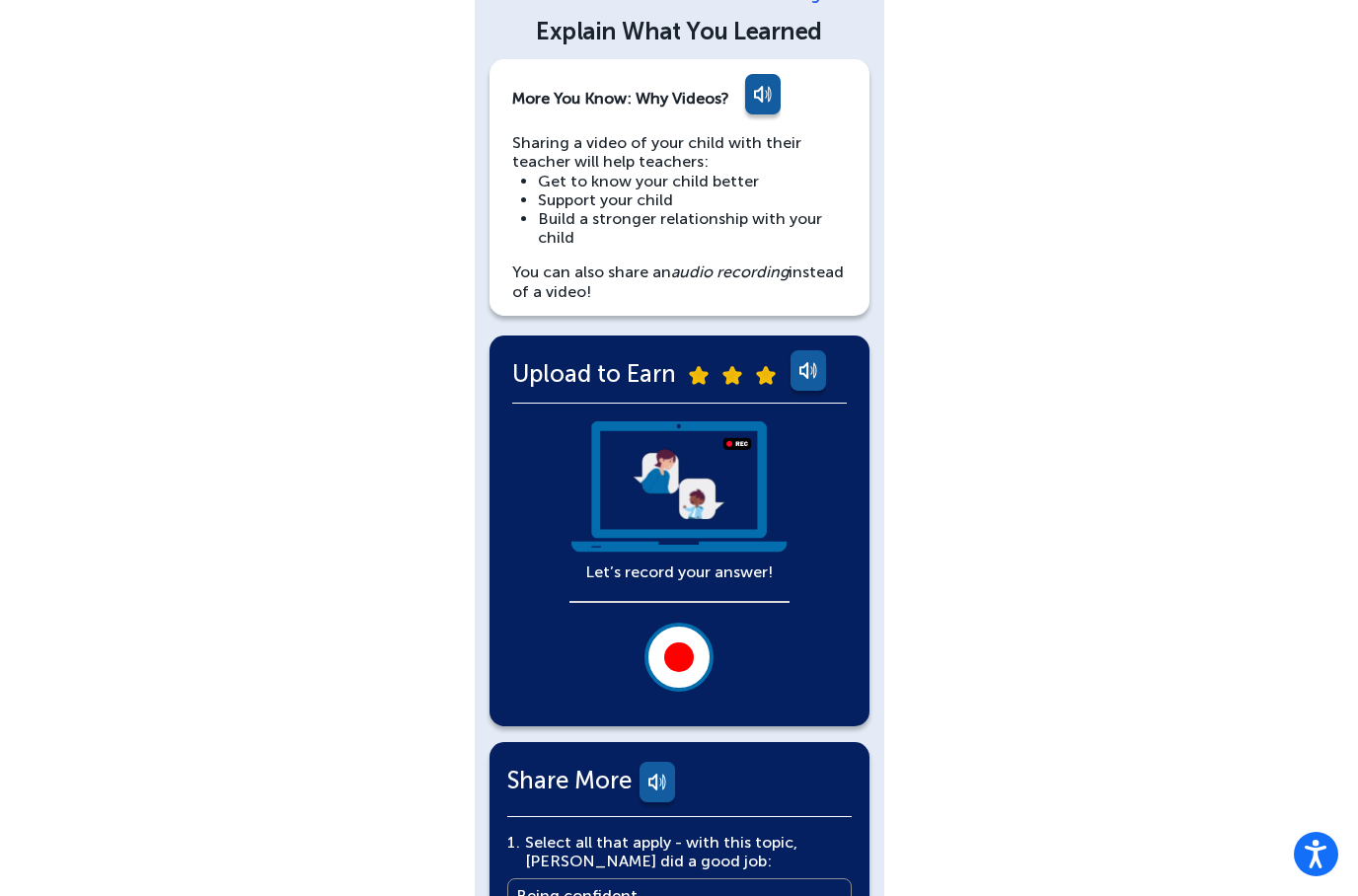
type textarea "**********"
click at [800, 379] on link at bounding box center [806, 374] width 40 height 47
click at [800, 378] on link at bounding box center [806, 374] width 40 height 47
click at [628, 518] on img at bounding box center [679, 486] width 220 height 131
click at [674, 659] on div at bounding box center [679, 657] width 30 height 30
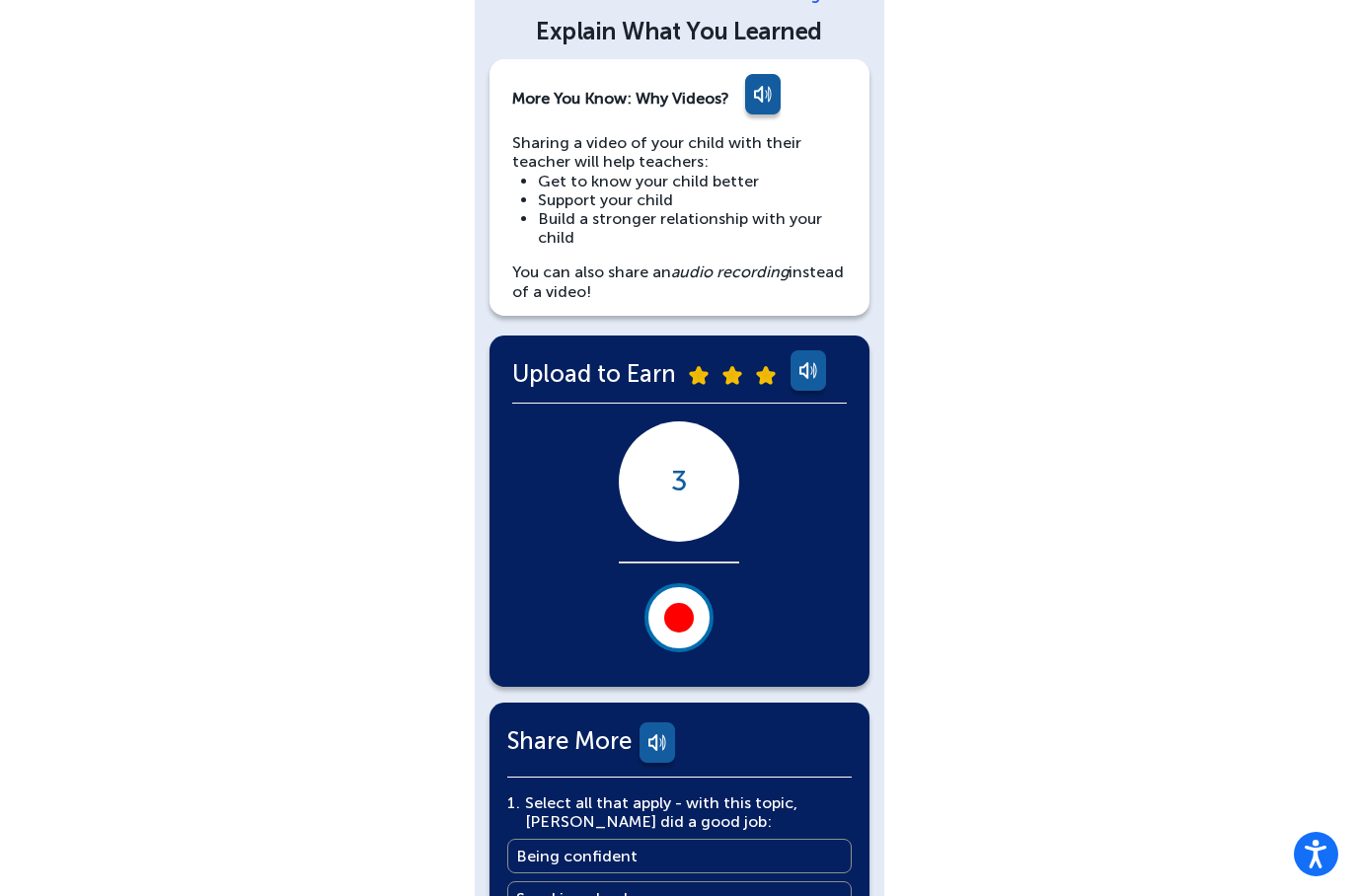
click at [665, 624] on button at bounding box center [679, 617] width 69 height 69
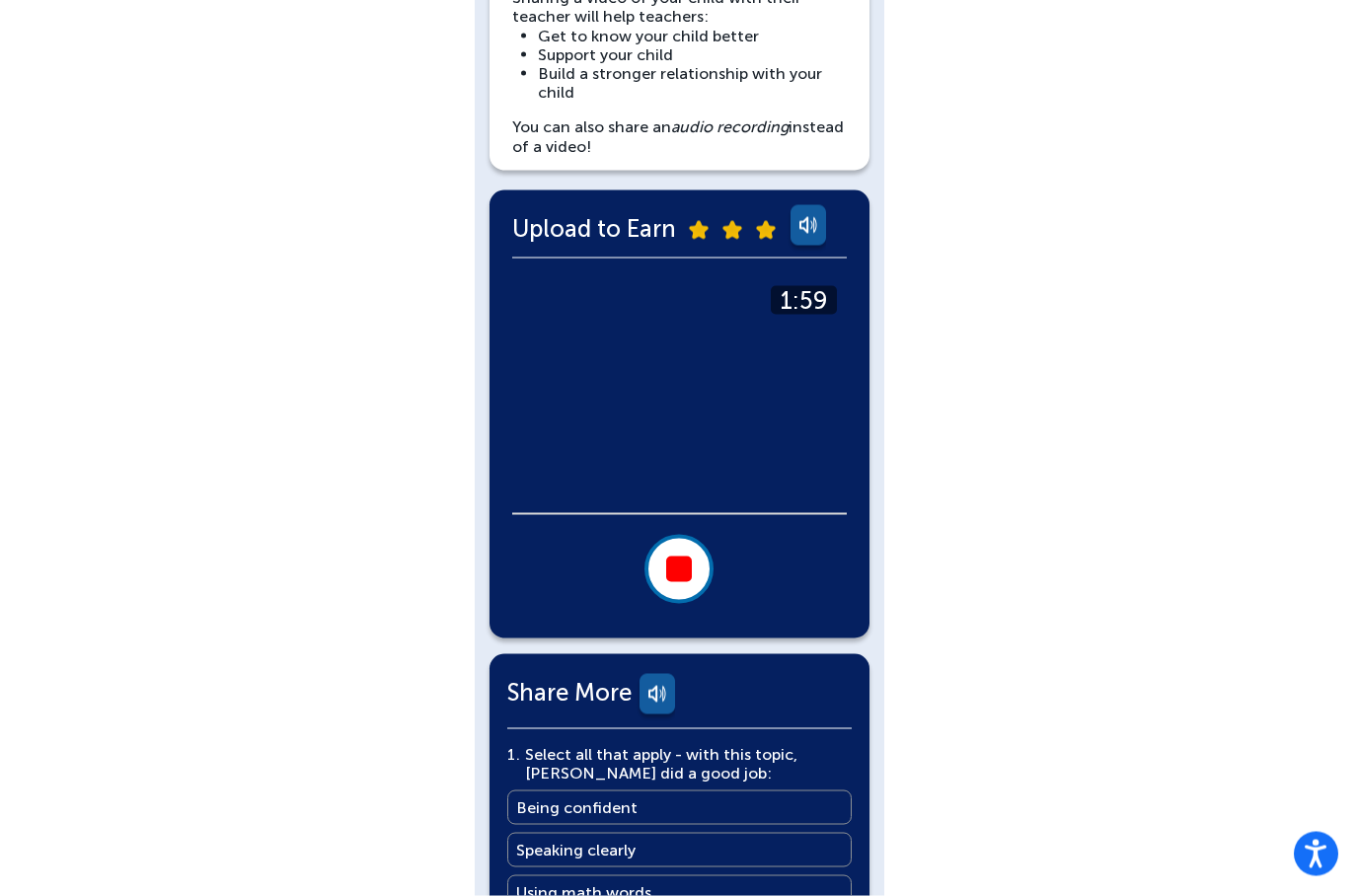
scroll to position [255, 0]
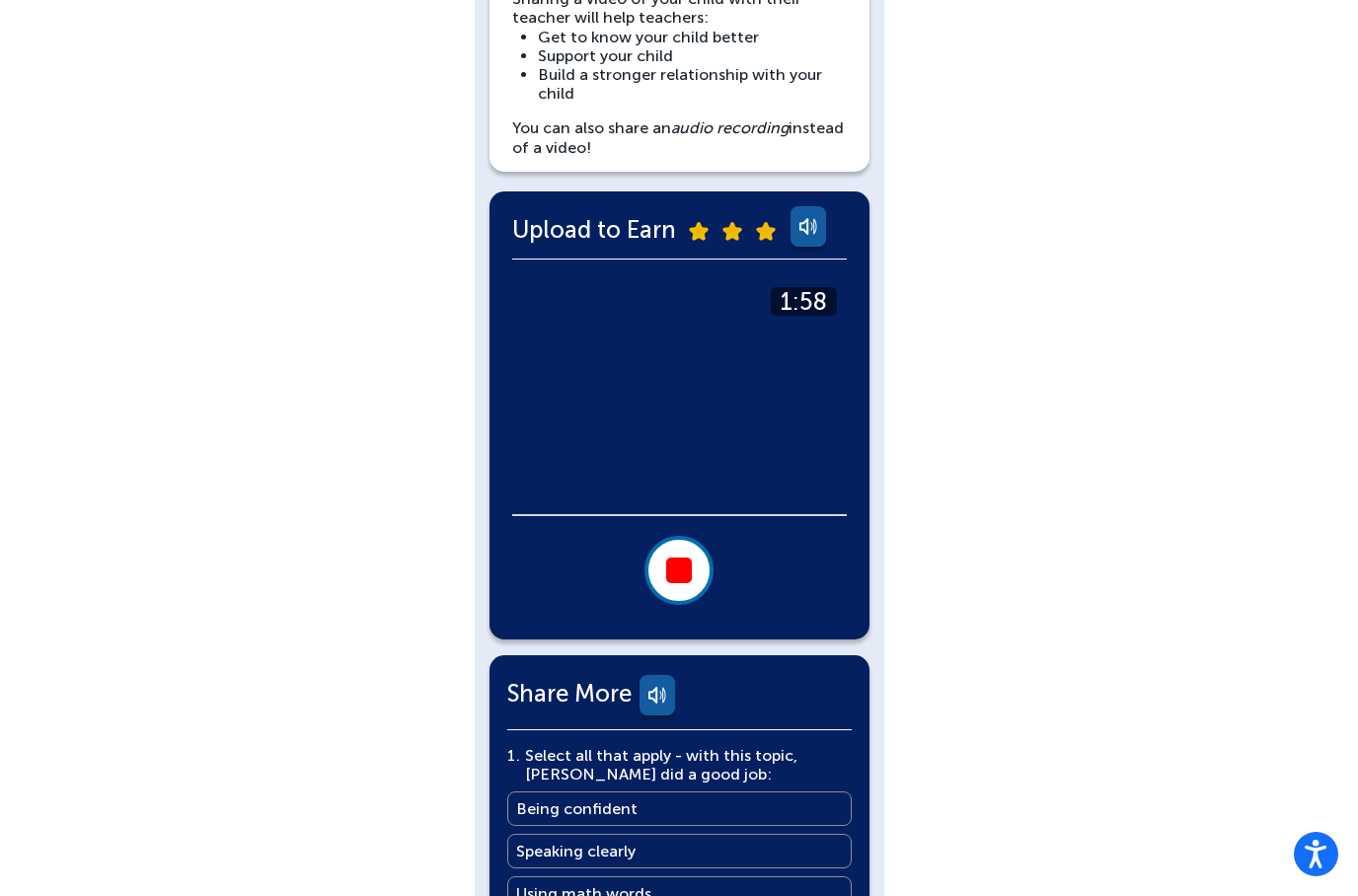
click at [751, 224] on link at bounding box center [766, 229] width 34 height 21
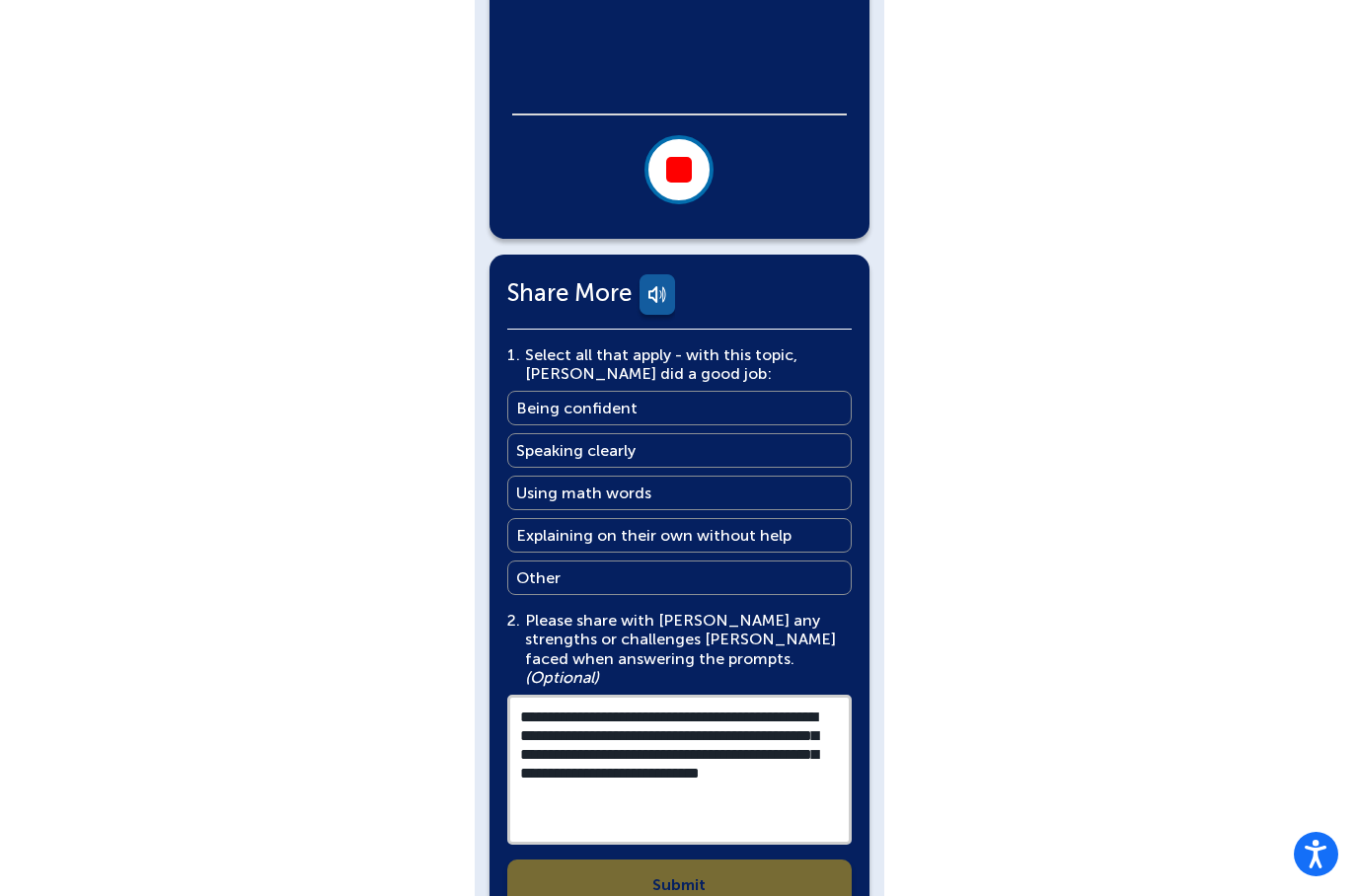
scroll to position [712, 0]
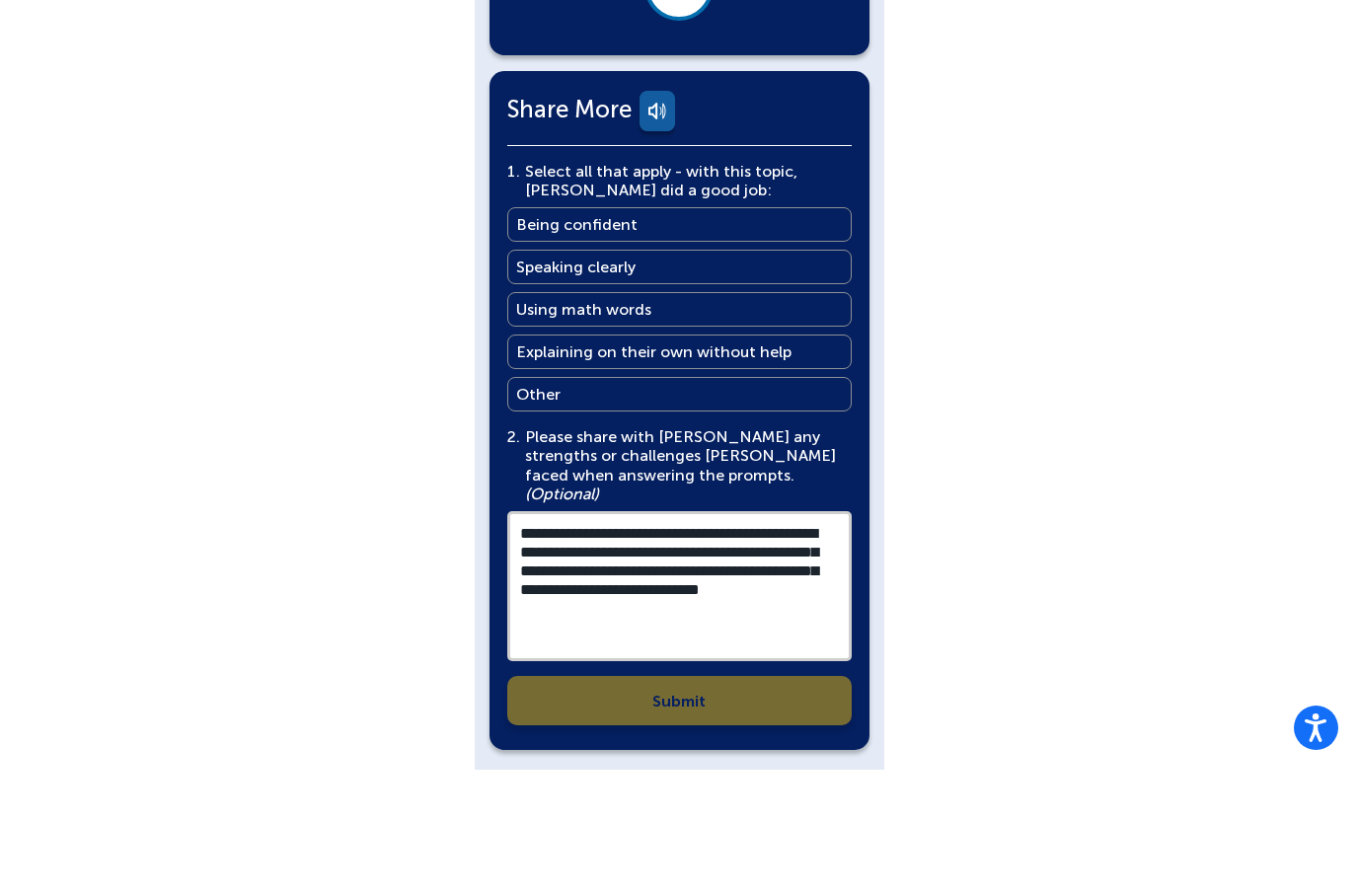
drag, startPoint x: 705, startPoint y: 785, endPoint x: 528, endPoint y: 698, distance: 197.2
click at [528, 698] on div "**********" at bounding box center [679, 570] width 345 height 563
click at [657, 637] on textarea "**********" at bounding box center [679, 712] width 345 height 150
drag, startPoint x: 709, startPoint y: 586, endPoint x: 511, endPoint y: 509, distance: 212.4
click at [511, 637] on textarea "**********" at bounding box center [679, 712] width 345 height 150
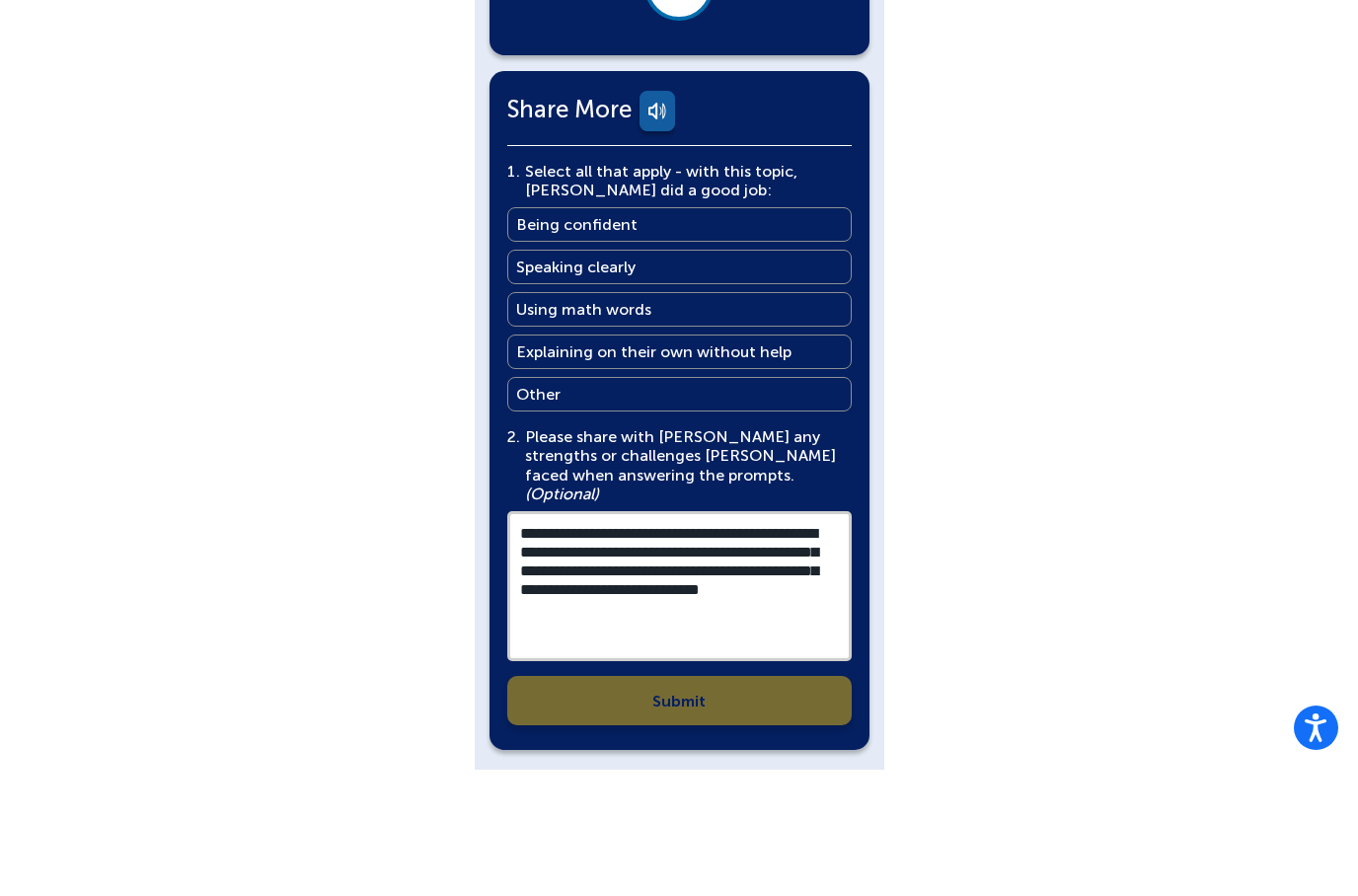
drag, startPoint x: 615, startPoint y: 540, endPoint x: 612, endPoint y: 523, distance: 17.3
drag, startPoint x: 665, startPoint y: 547, endPoint x: 660, endPoint y: 535, distance: 13.0
click at [717, 637] on textarea "**********" at bounding box center [679, 712] width 345 height 150
drag, startPoint x: 710, startPoint y: 588, endPoint x: 522, endPoint y: 512, distance: 202.8
click at [522, 637] on textarea "**********" at bounding box center [679, 712] width 345 height 150
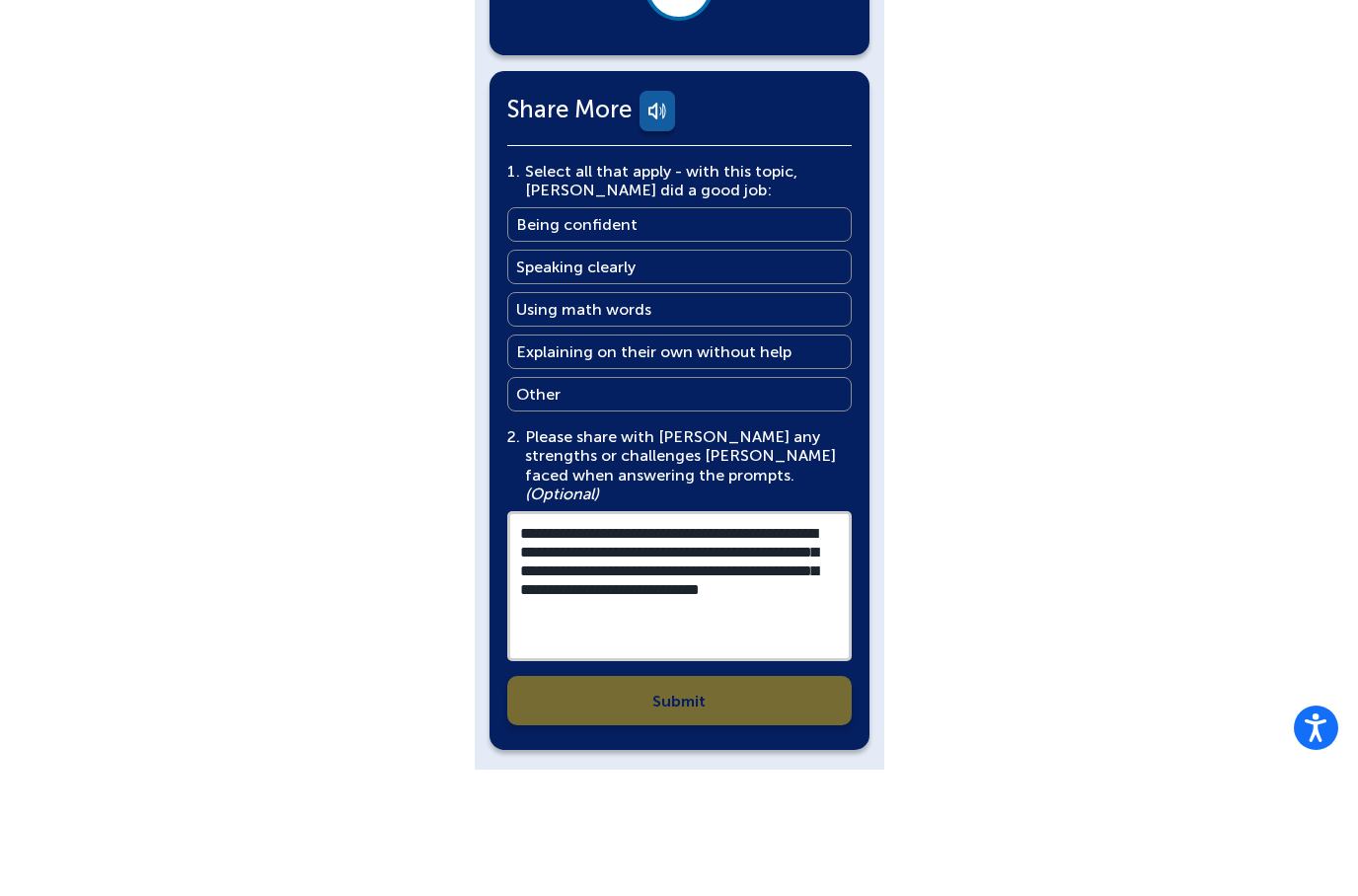
drag, startPoint x: 607, startPoint y: 550, endPoint x: 607, endPoint y: 529, distance: 21.0
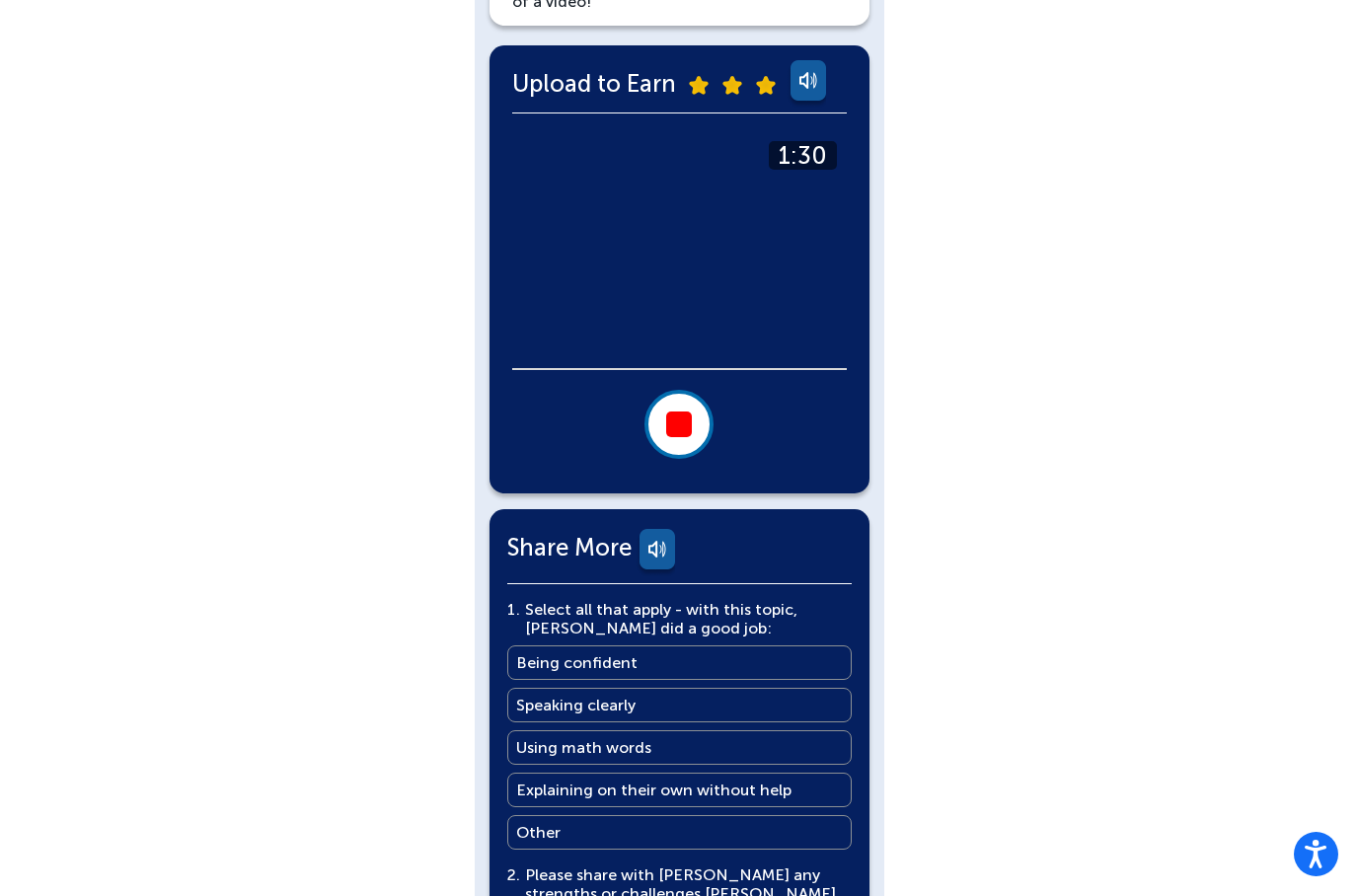
scroll to position [0, 0]
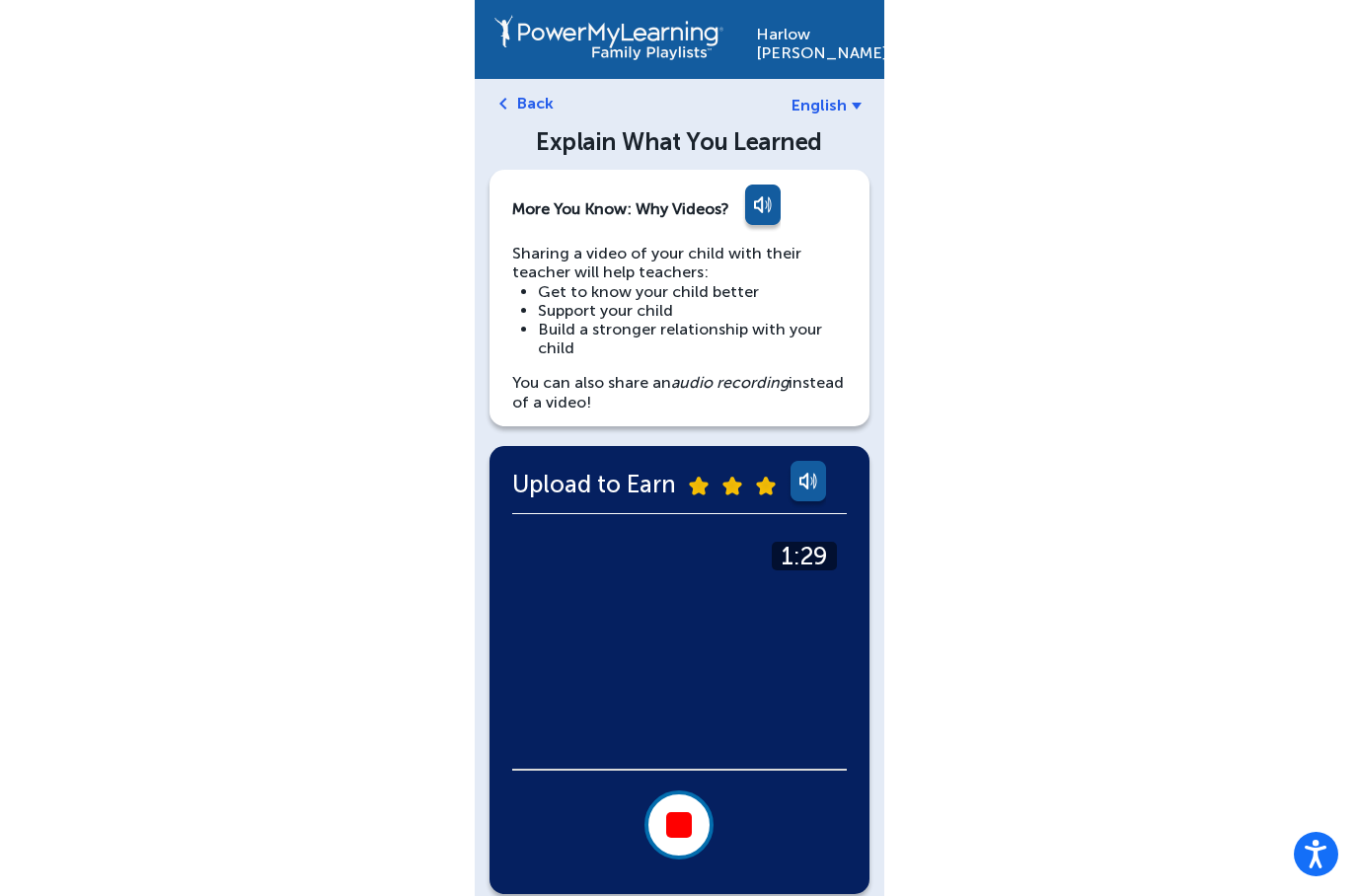
click at [528, 109] on link "Back" at bounding box center [535, 103] width 37 height 19
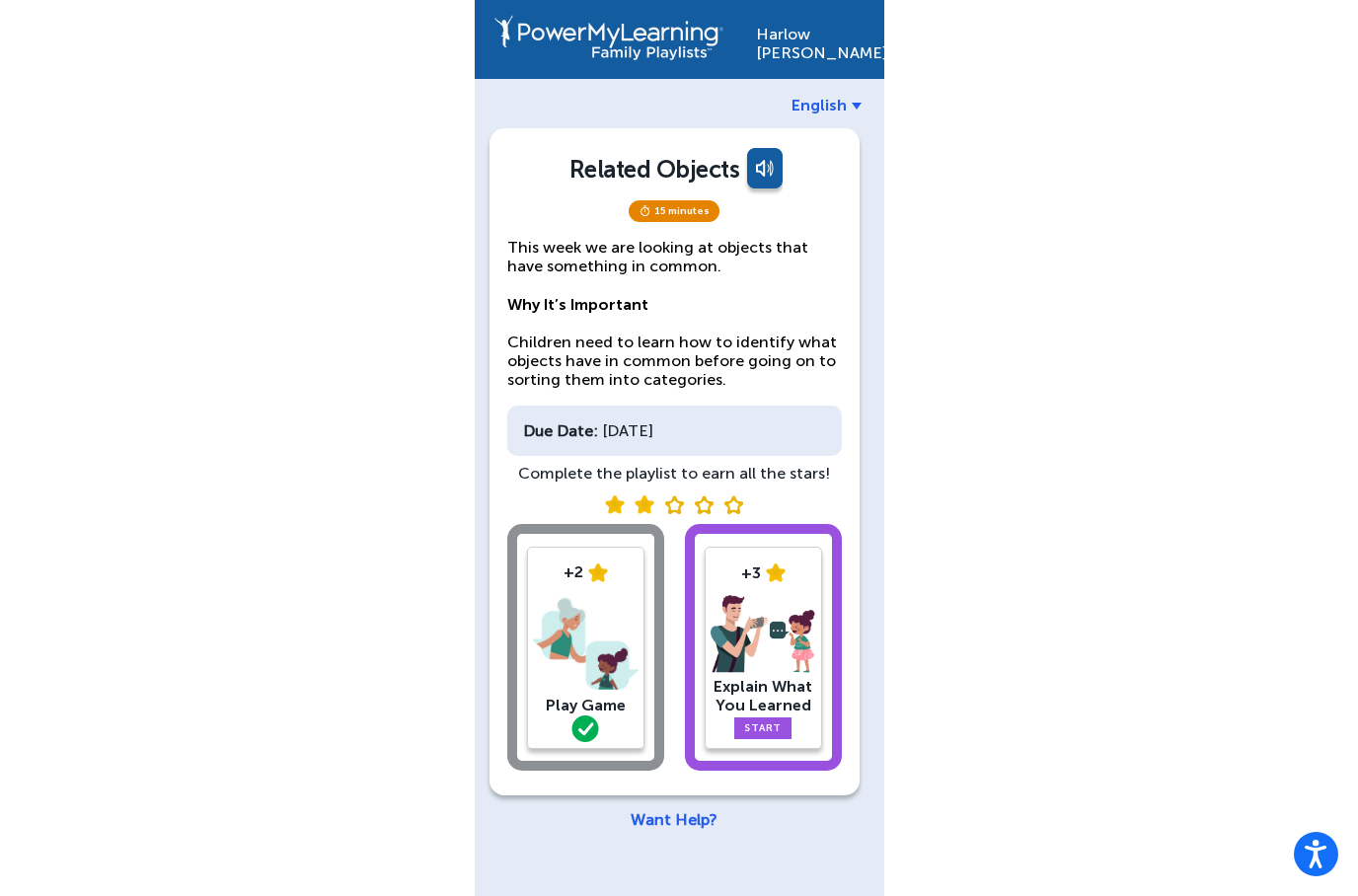
click at [777, 720] on link "Start" at bounding box center [763, 728] width 57 height 22
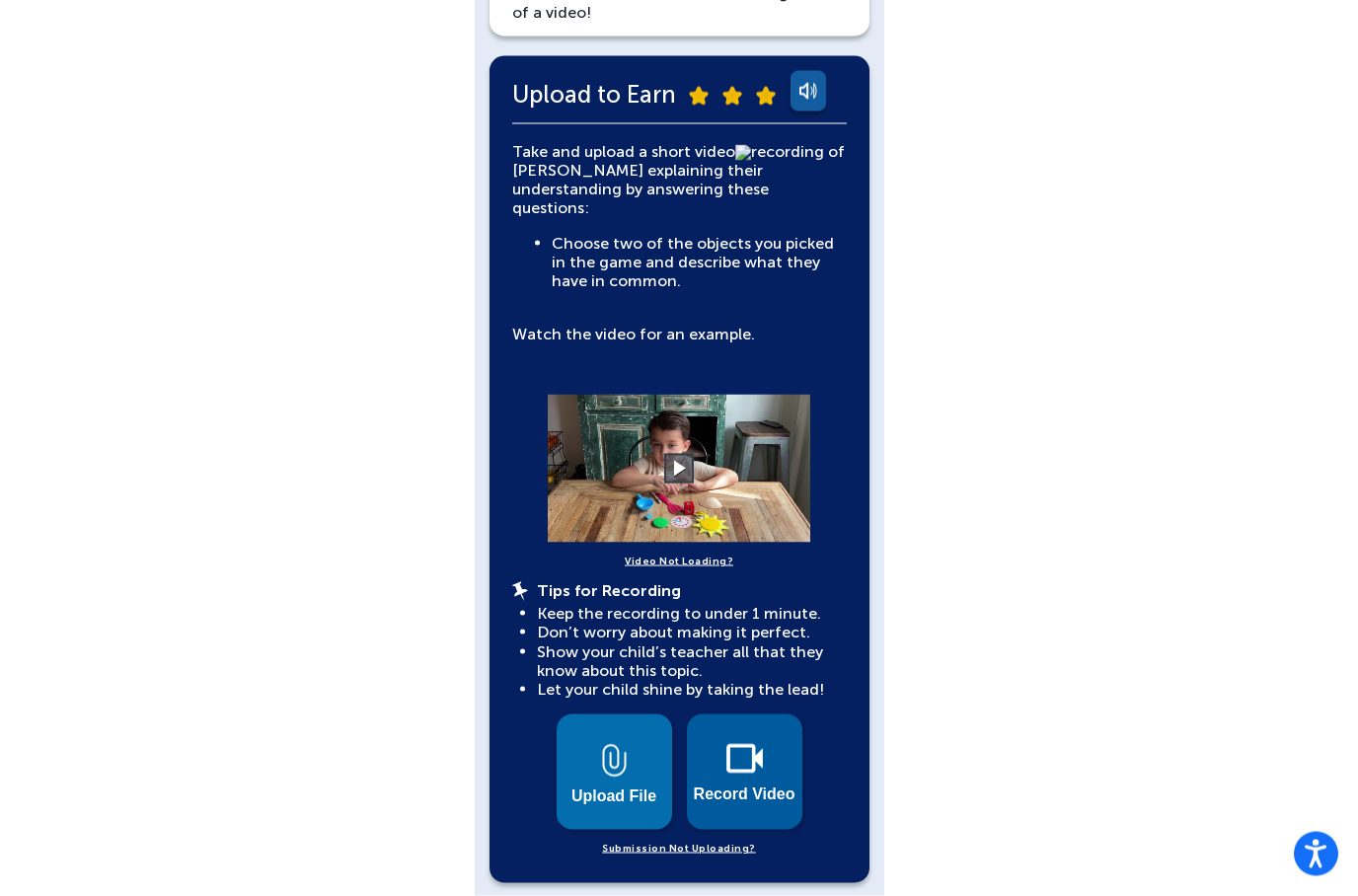
scroll to position [391, 0]
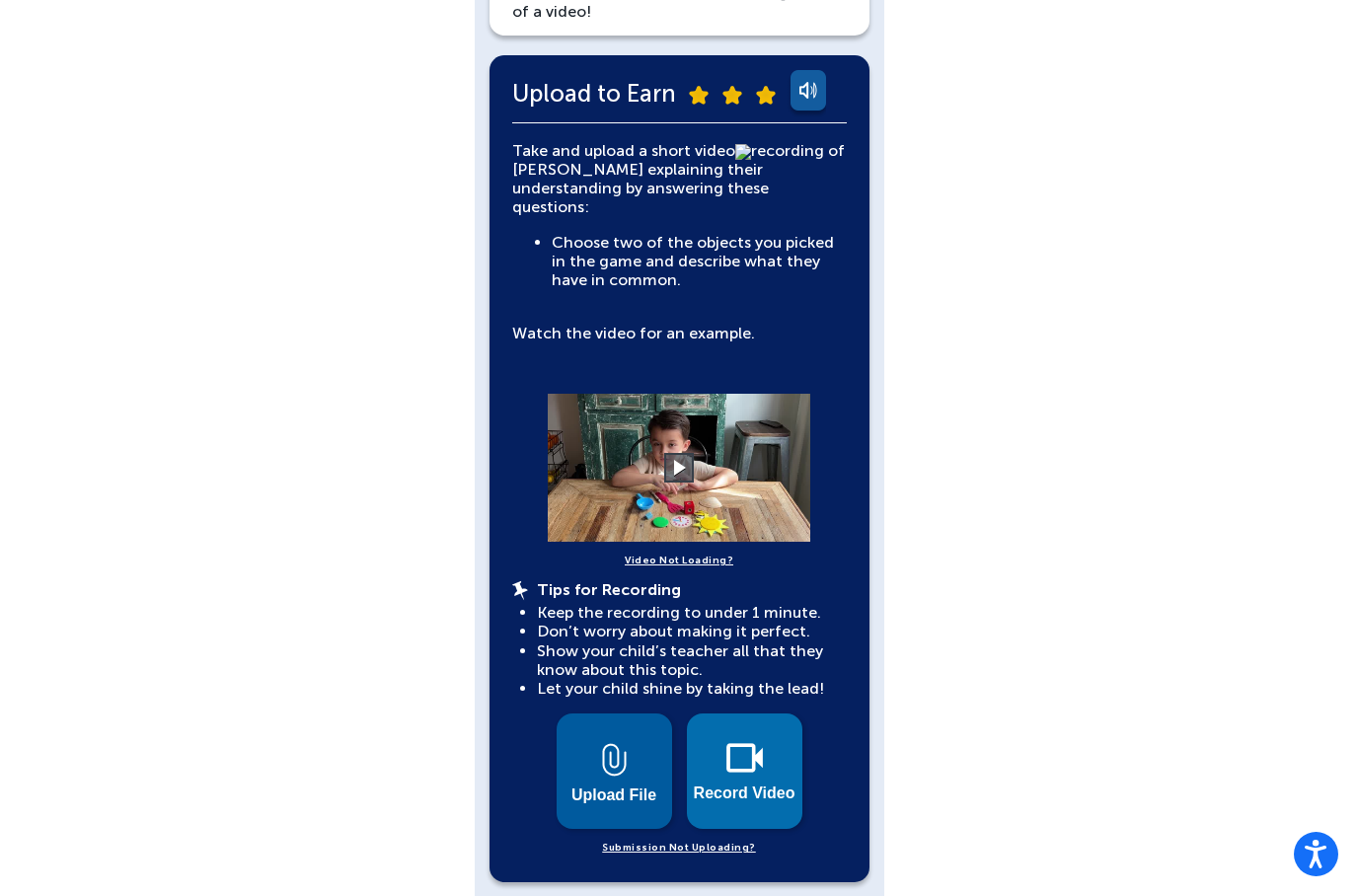
click at [617, 743] on img at bounding box center [614, 760] width 25 height 34
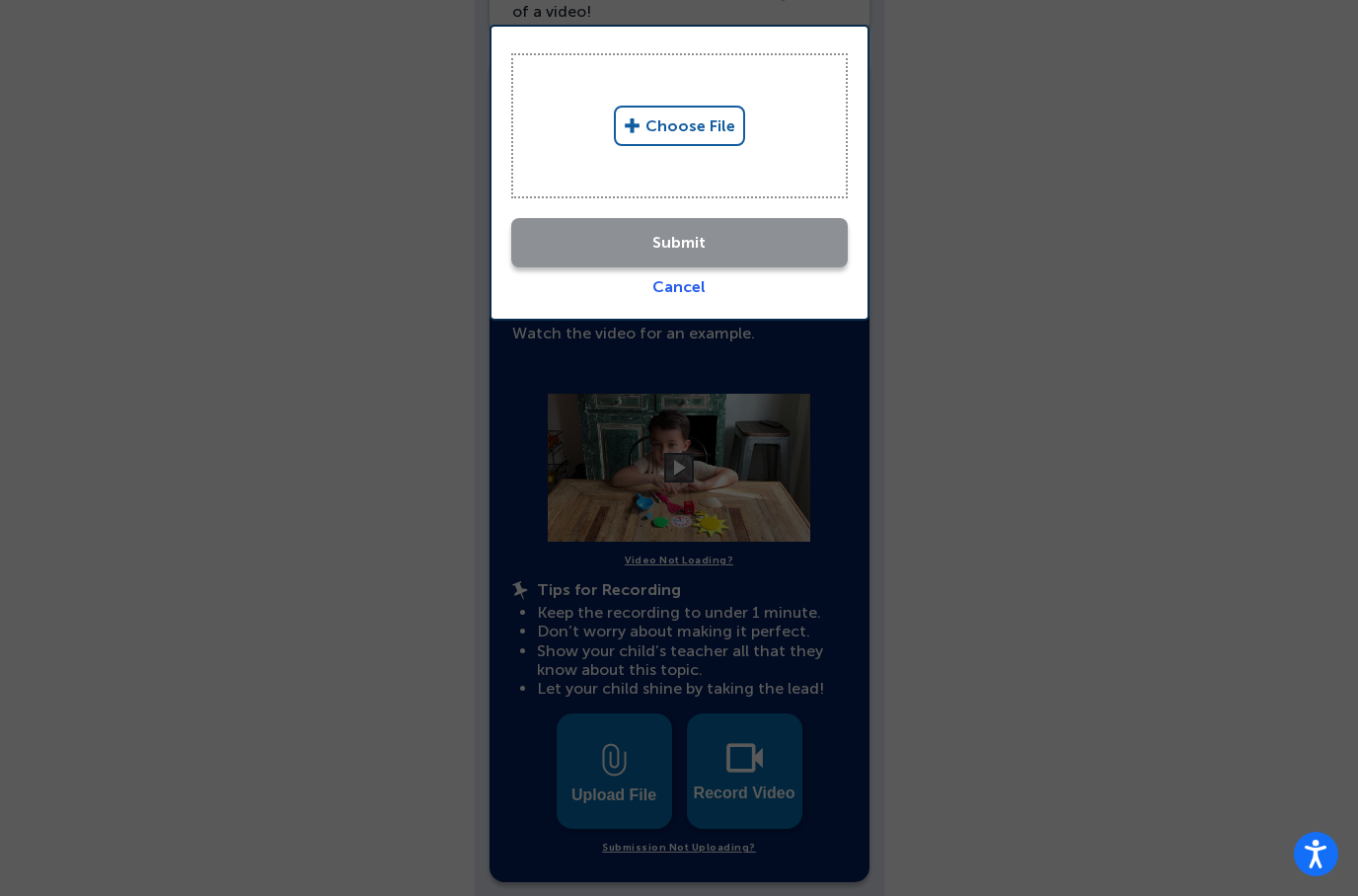
click at [672, 141] on link "Choose File" at bounding box center [679, 125] width 131 height 41
click at [672, 122] on link "Choose File" at bounding box center [679, 125] width 131 height 41
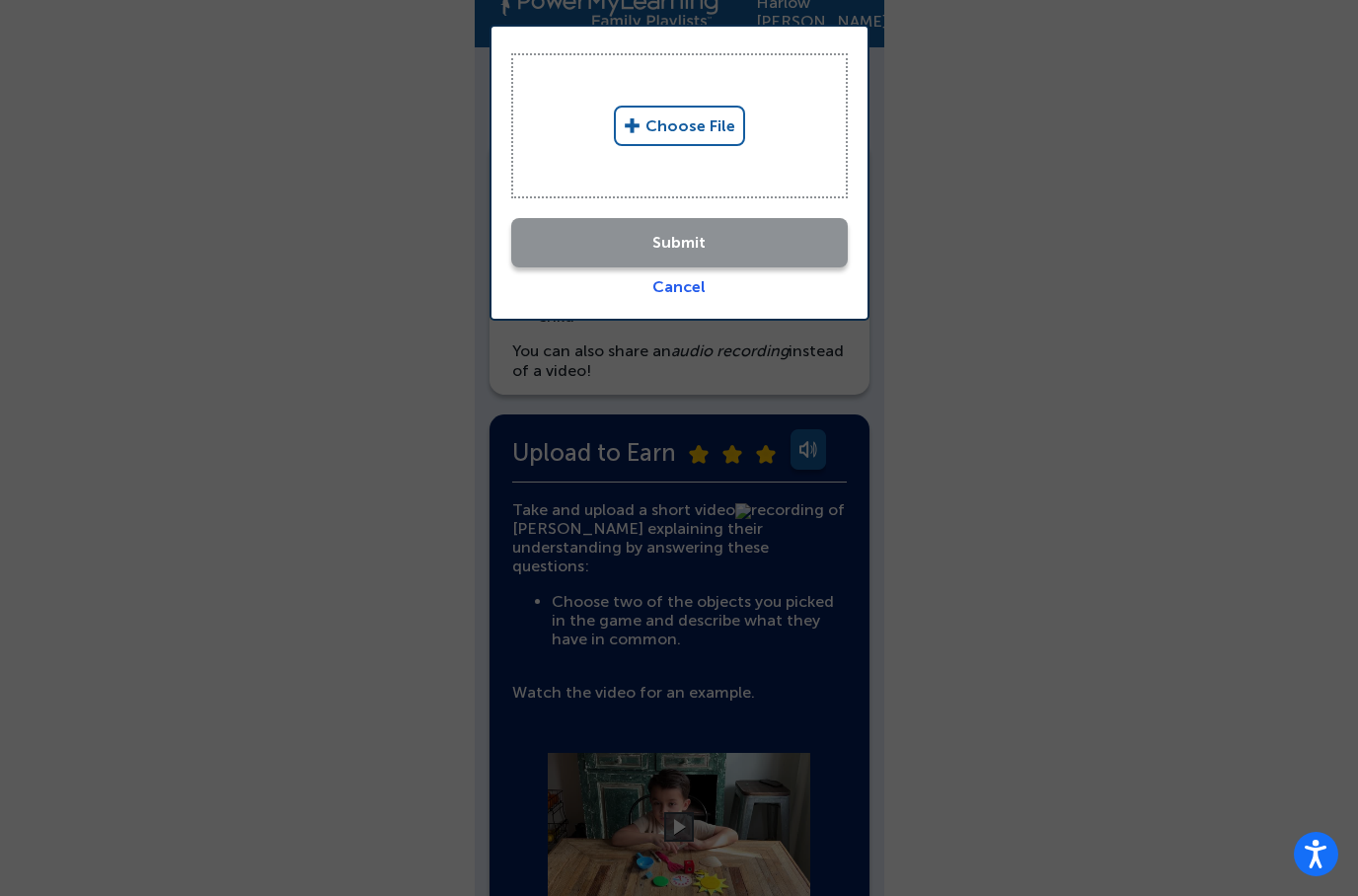
scroll to position [0, 0]
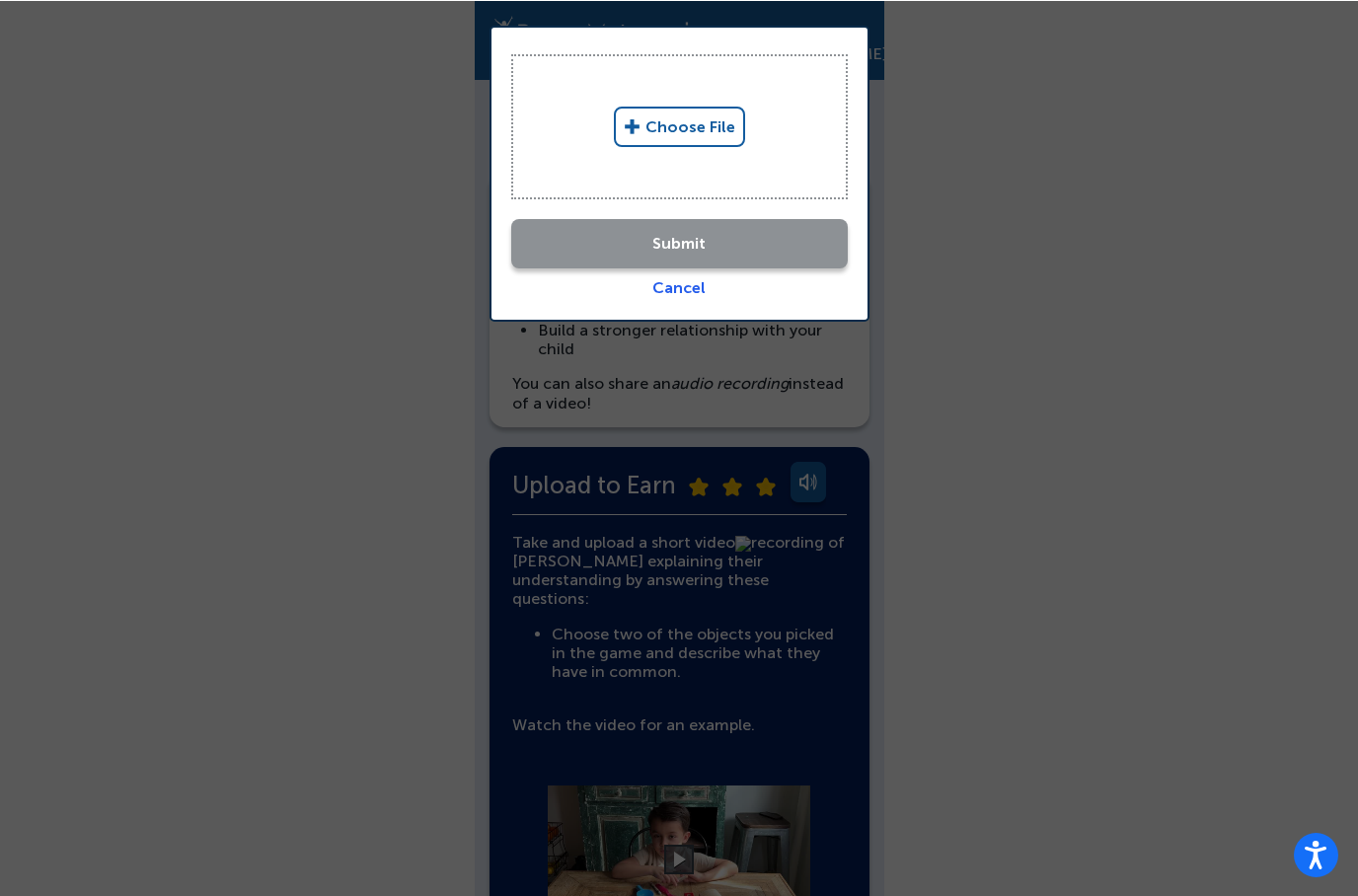
click at [709, 876] on div at bounding box center [679, 448] width 1358 height 896
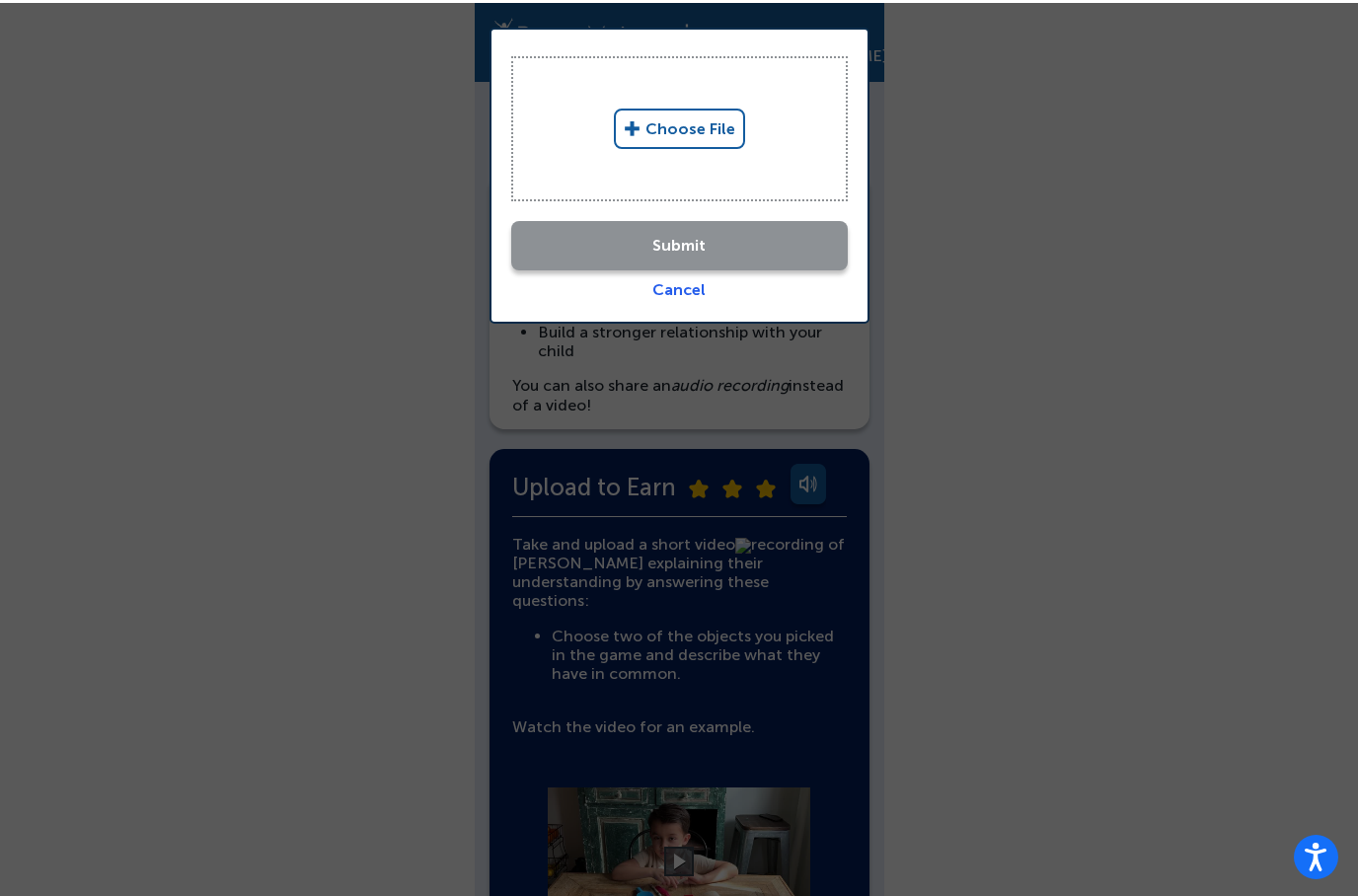
click at [648, 135] on link "Choose File" at bounding box center [679, 125] width 131 height 41
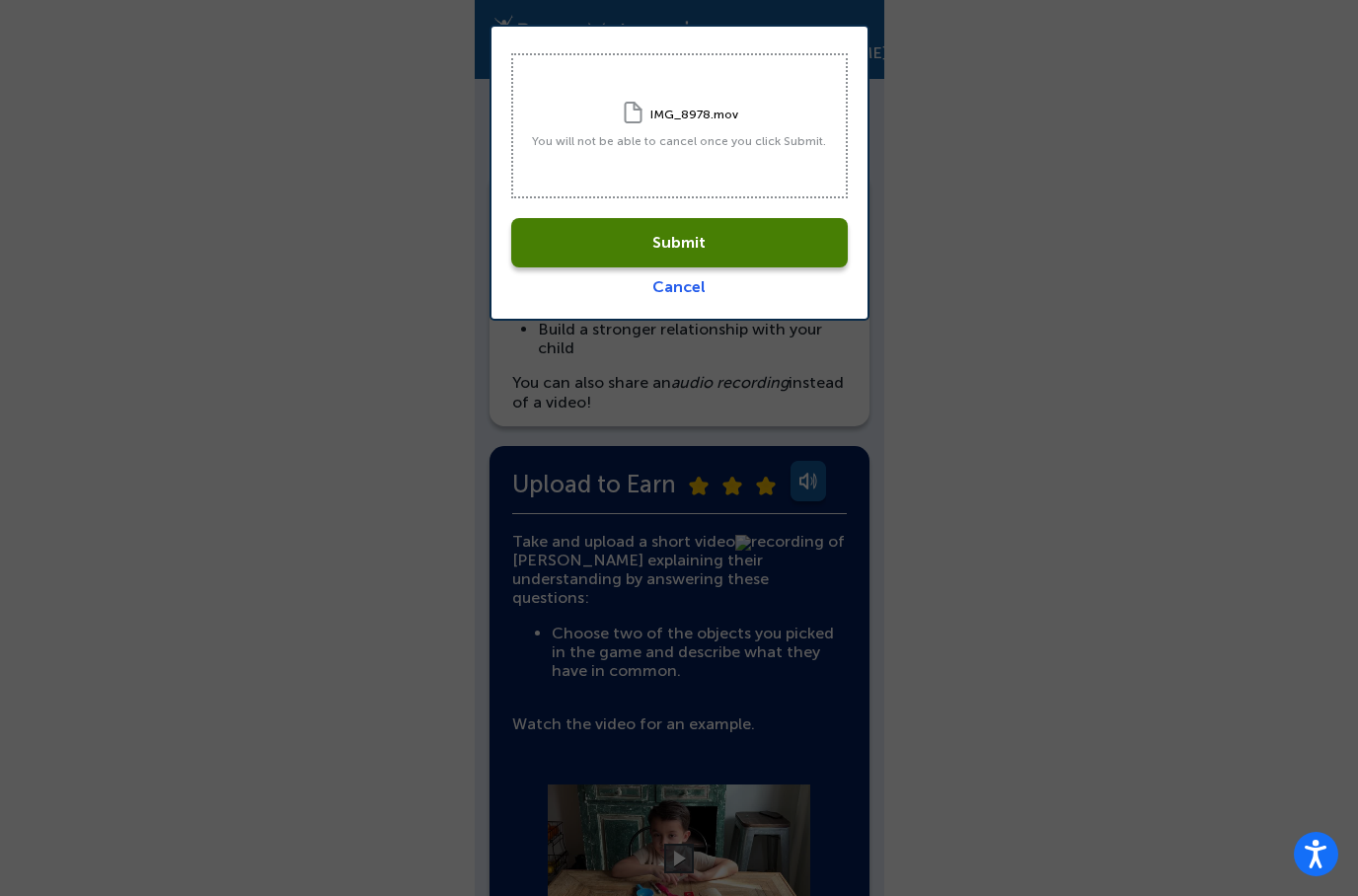
click at [702, 234] on link "Submit" at bounding box center [679, 243] width 337 height 49
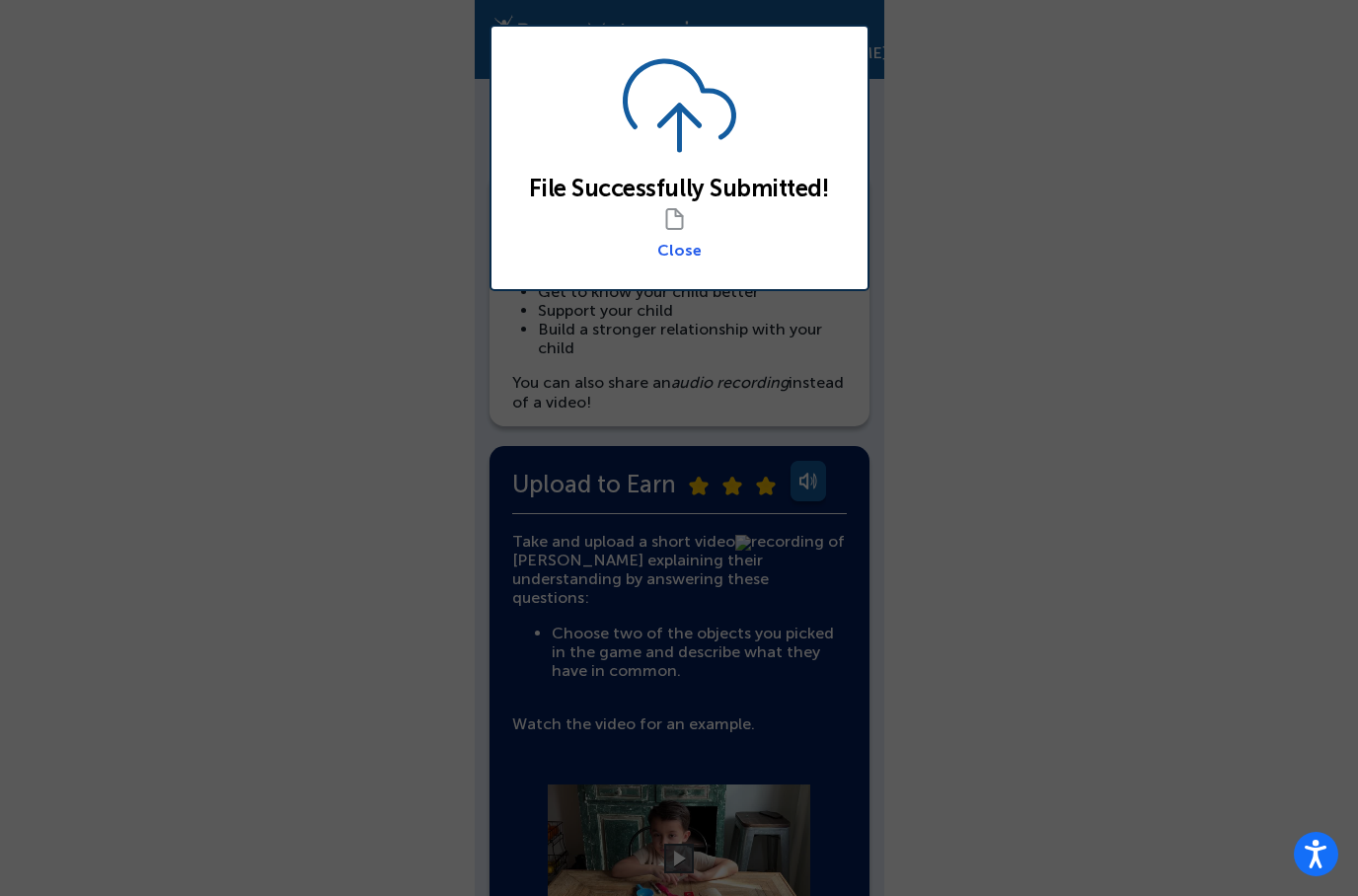
click at [687, 258] on link "Close" at bounding box center [679, 250] width 44 height 19
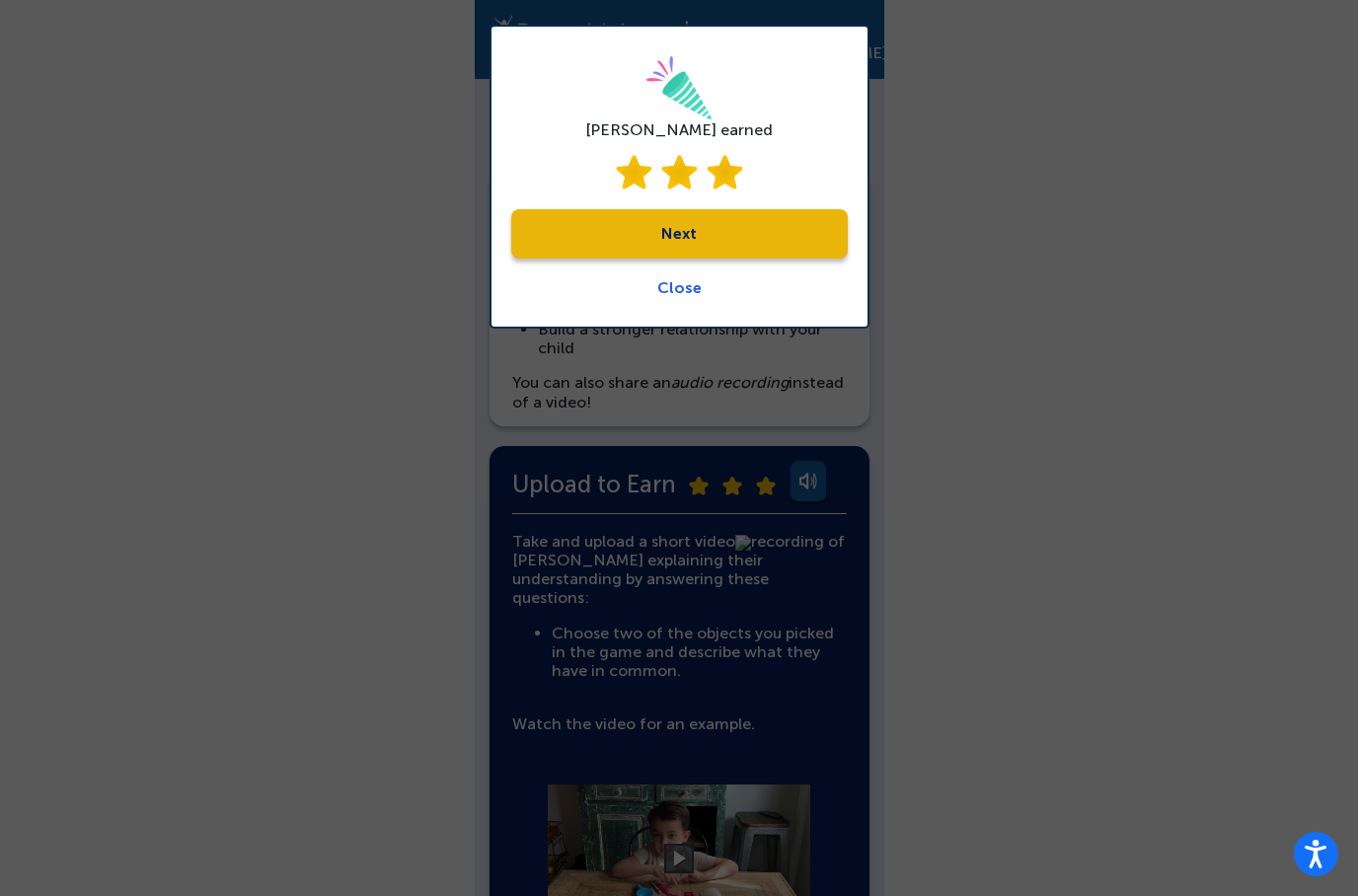
click at [686, 252] on link "Next" at bounding box center [679, 234] width 337 height 49
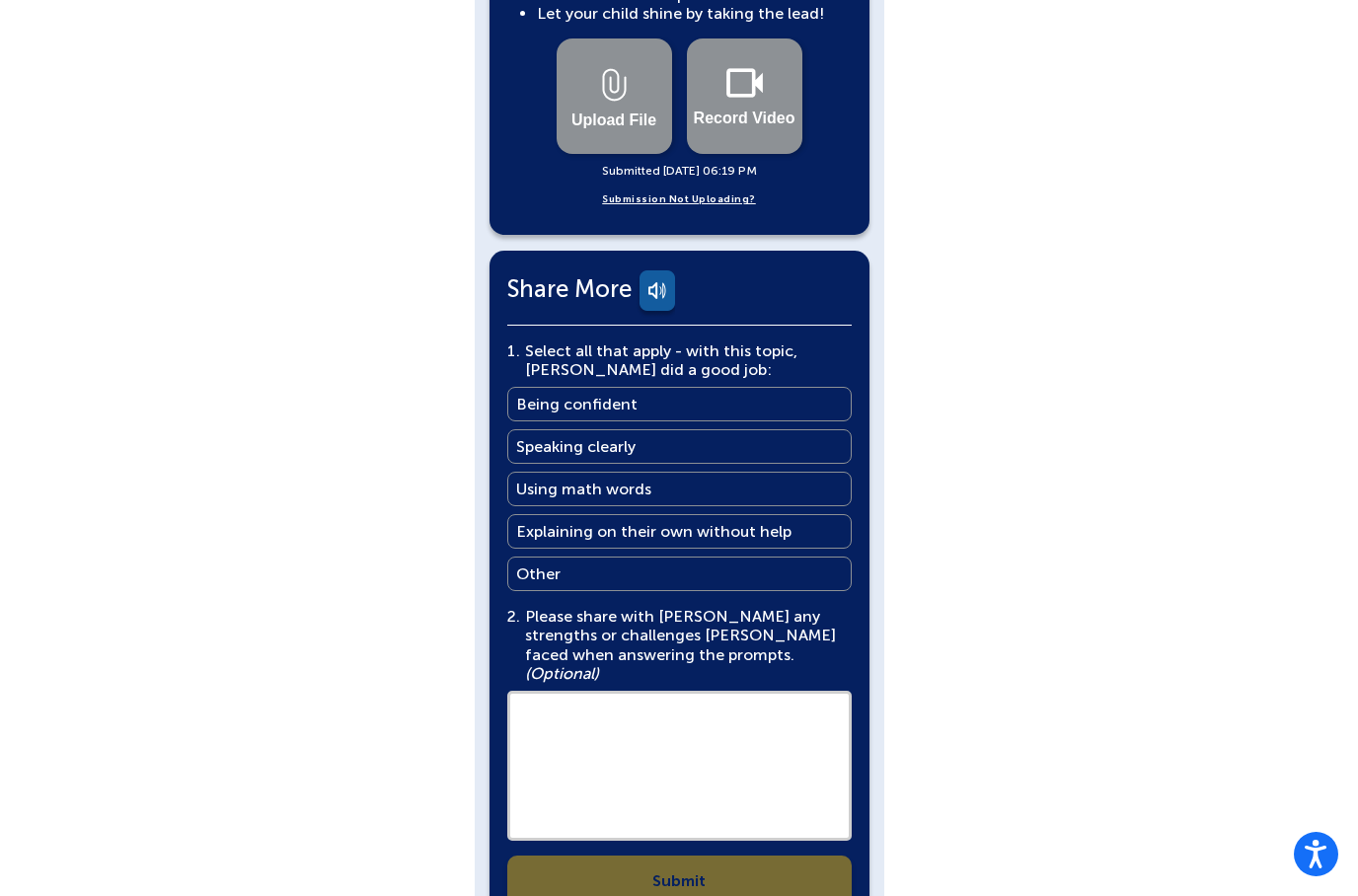
scroll to position [1061, 0]
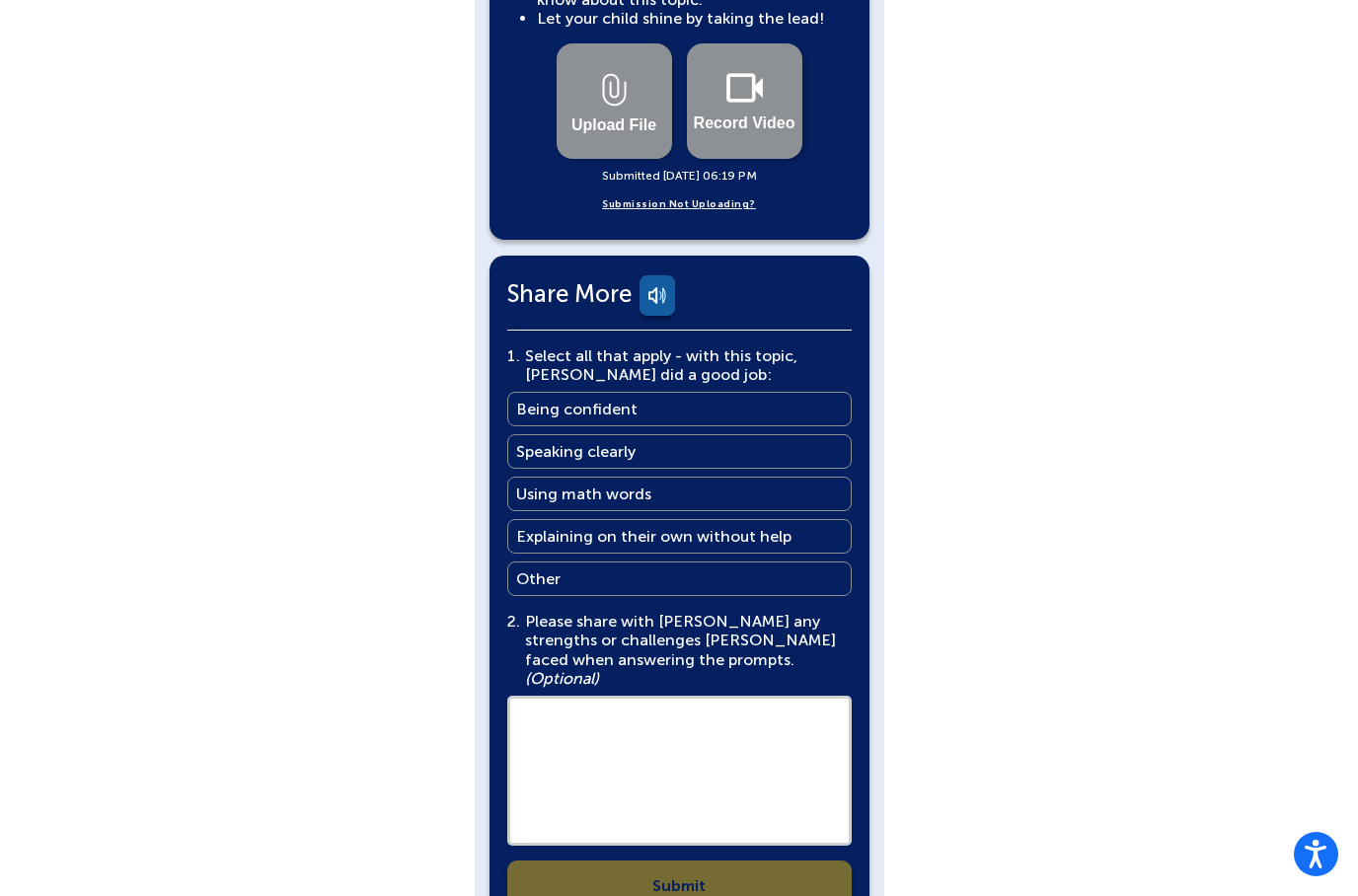
click at [665, 695] on textarea at bounding box center [679, 771] width 345 height 150
paste textarea "**********"
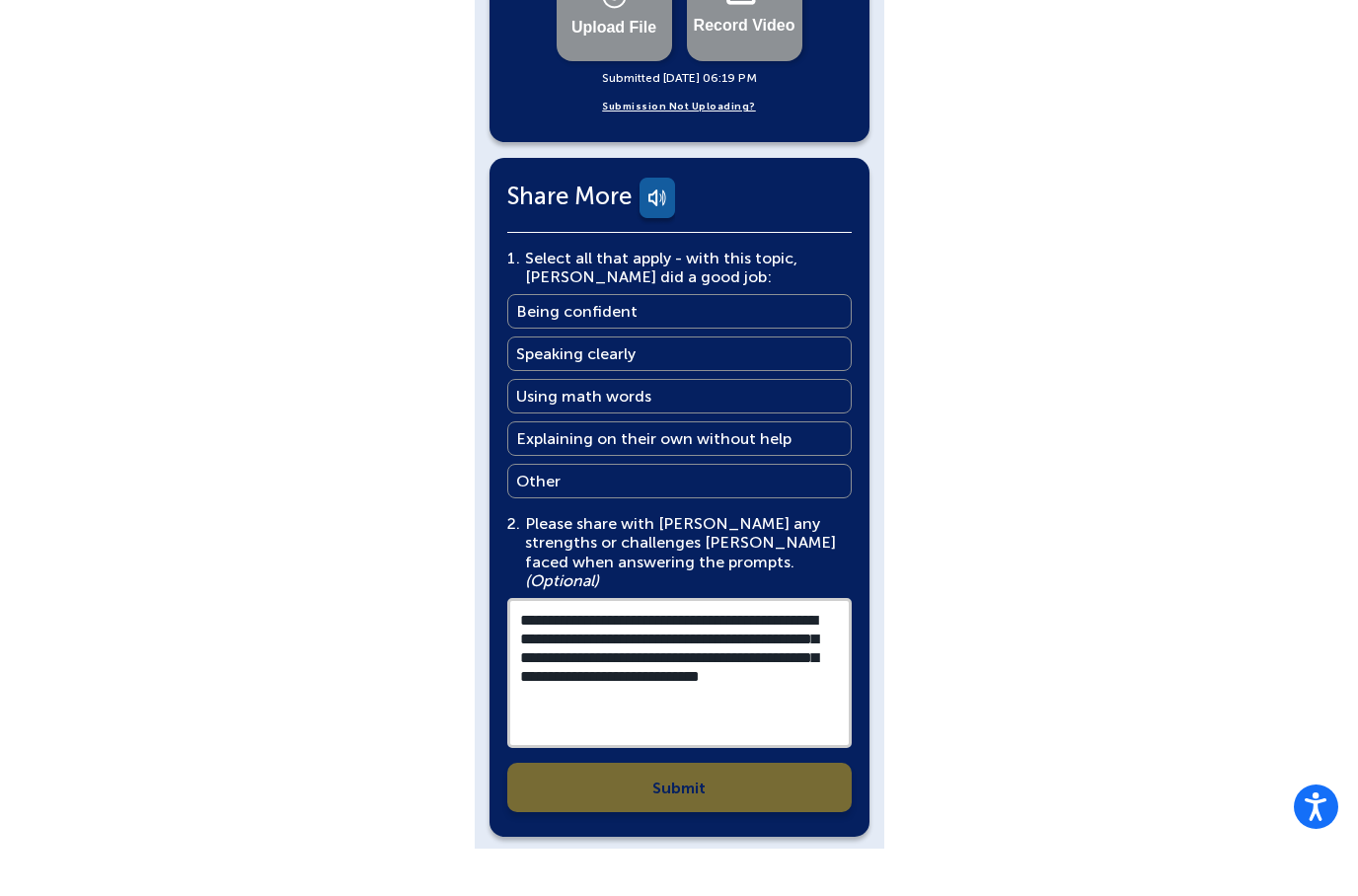
scroll to position [1142, 0]
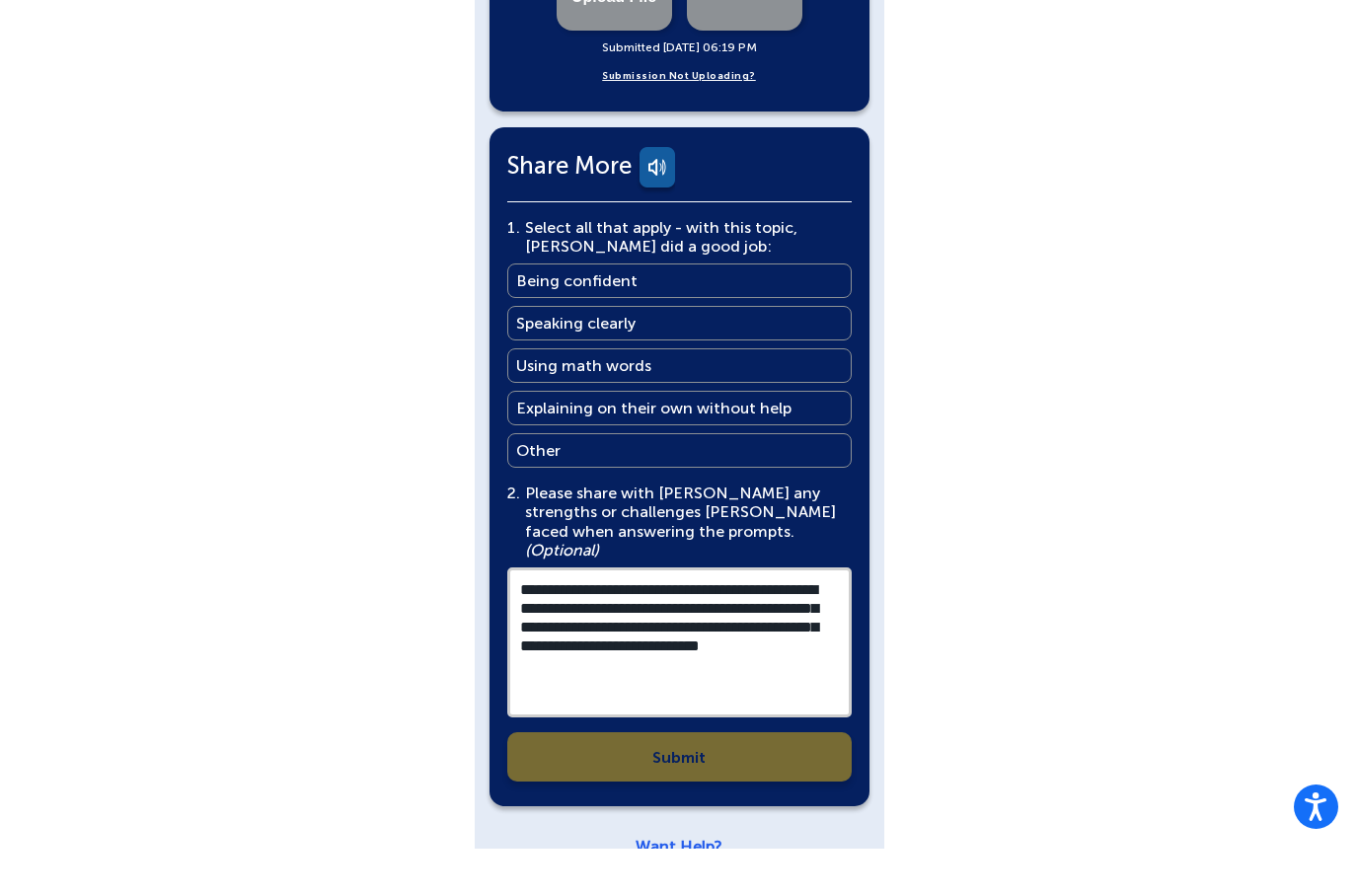
type textarea "**********"
click at [730, 688] on div "**********" at bounding box center [679, 547] width 345 height 563
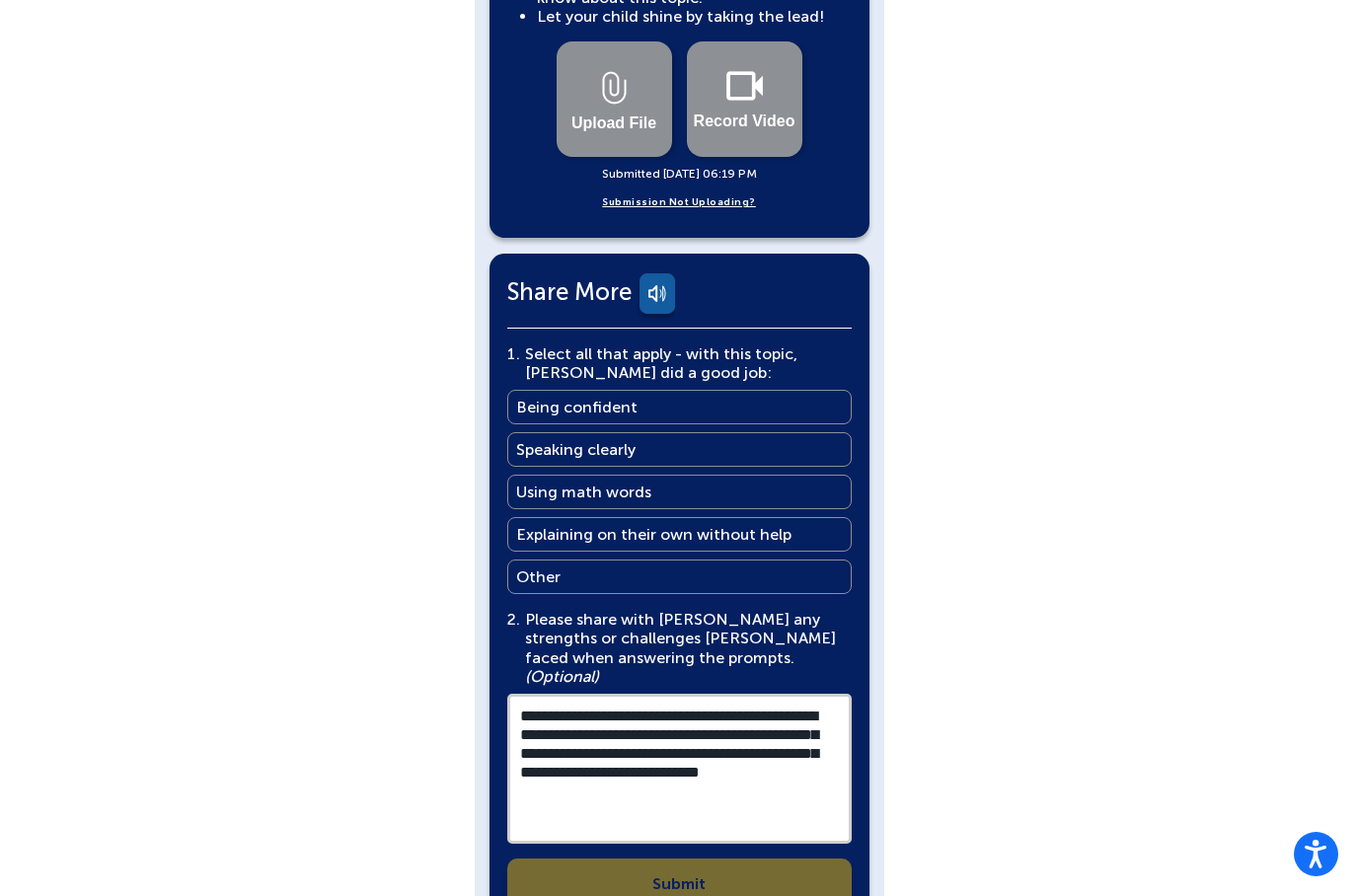
click at [649, 525] on main "Explaining on their own without help" at bounding box center [653, 533] width 276 height 19
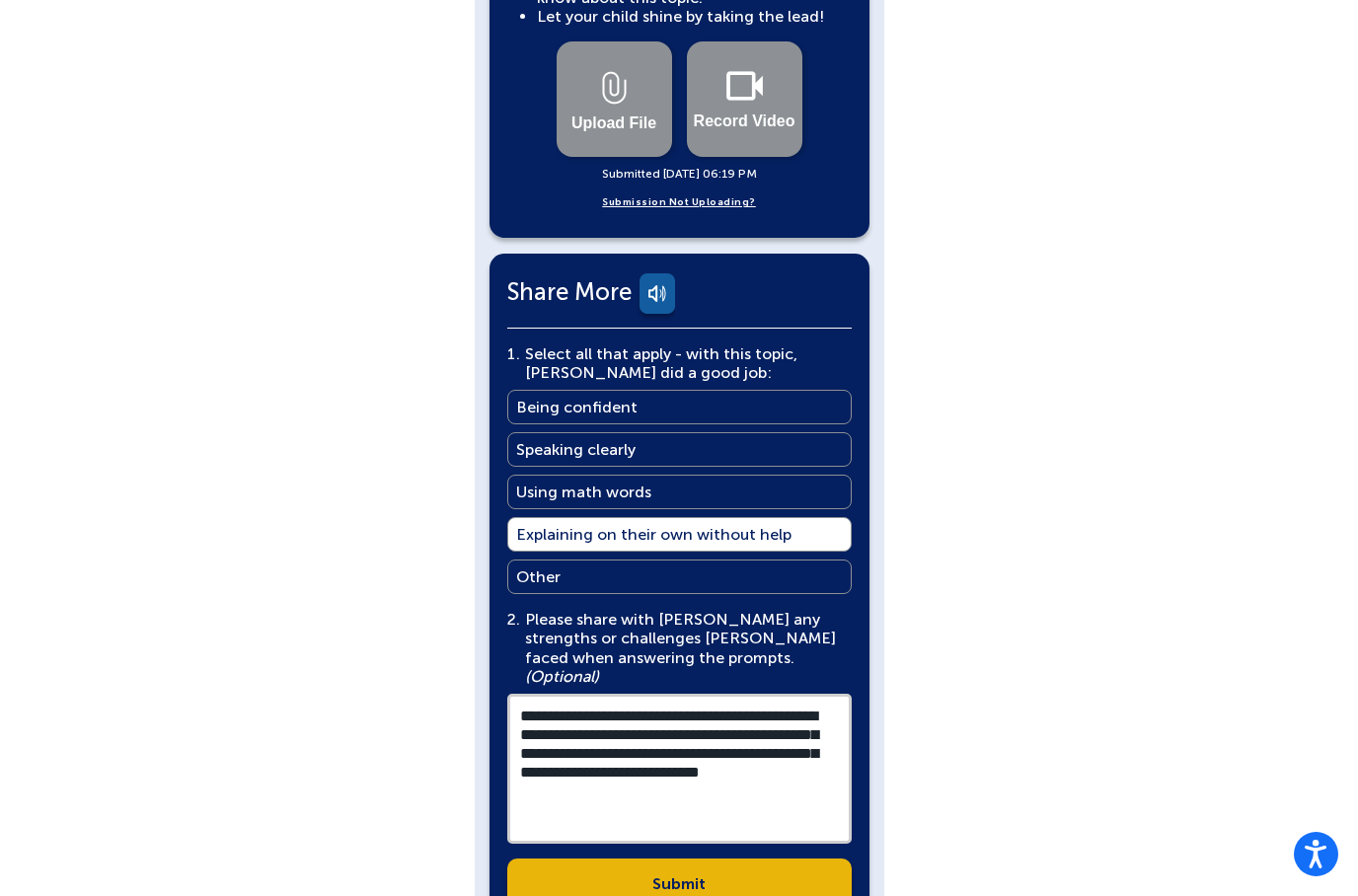
click at [651, 858] on link "Submit" at bounding box center [679, 883] width 345 height 49
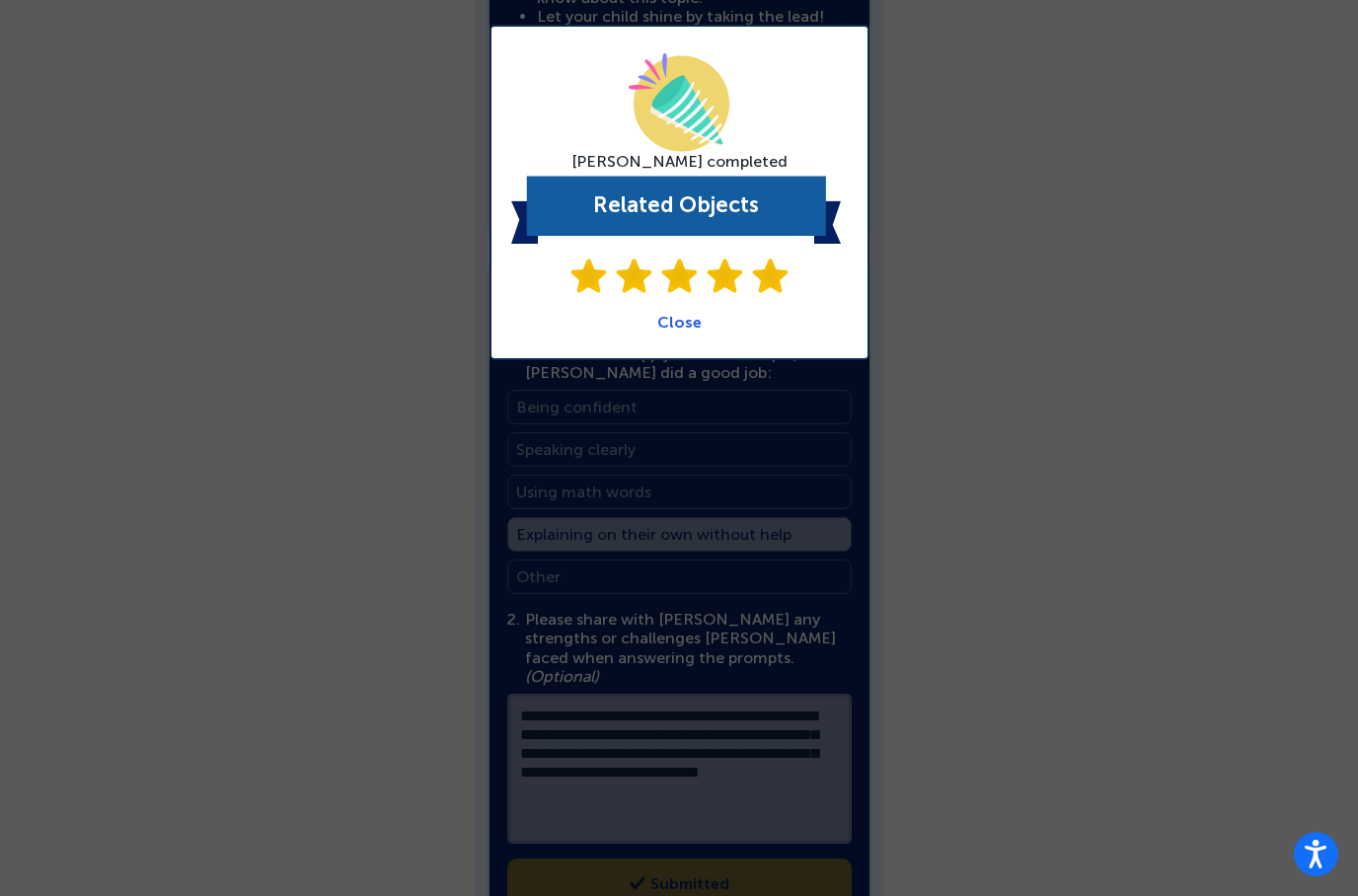
click at [685, 331] on link "Close" at bounding box center [679, 322] width 44 height 19
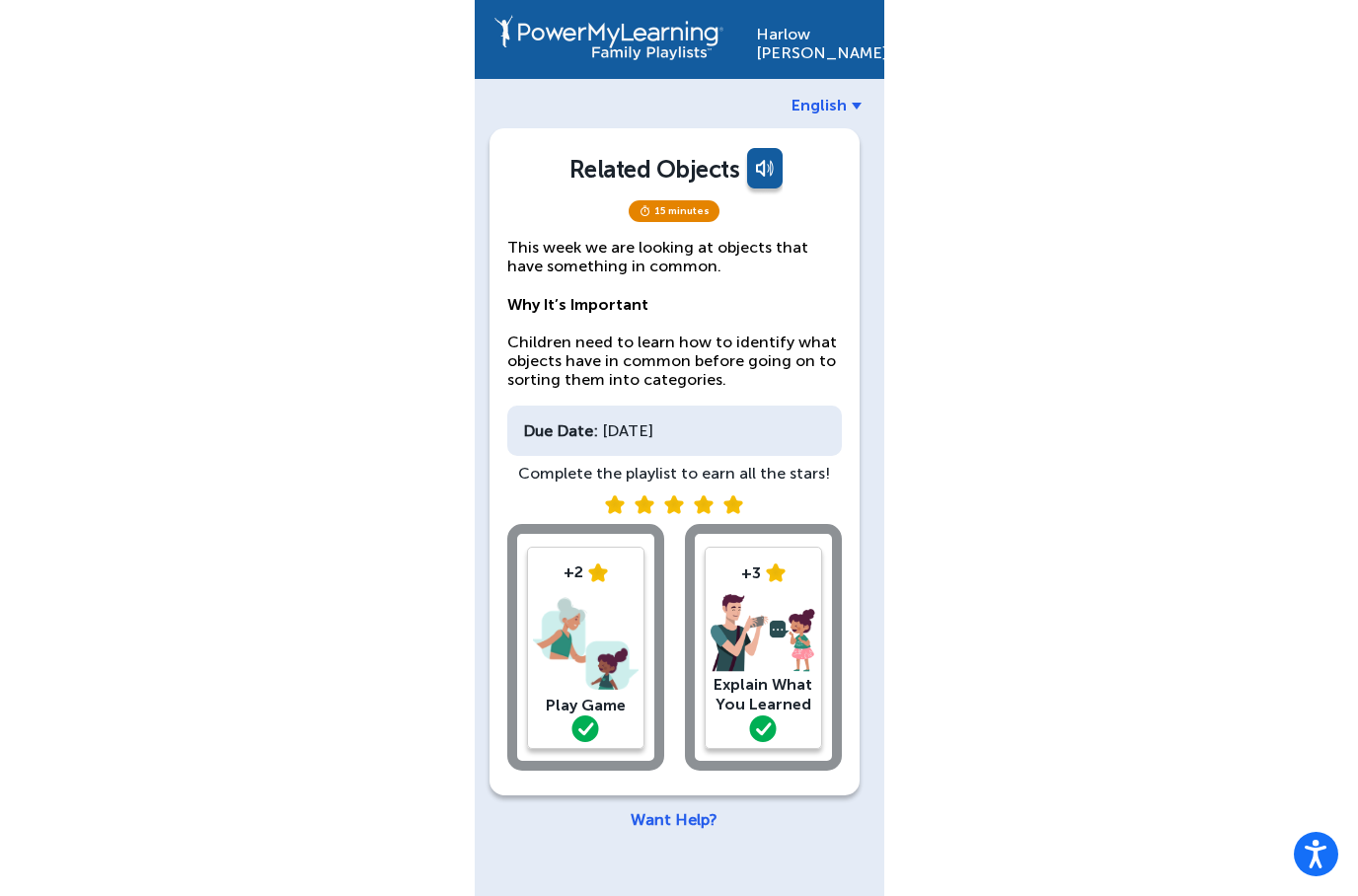
scroll to position [79, 0]
